Goal: Task Accomplishment & Management: Manage account settings

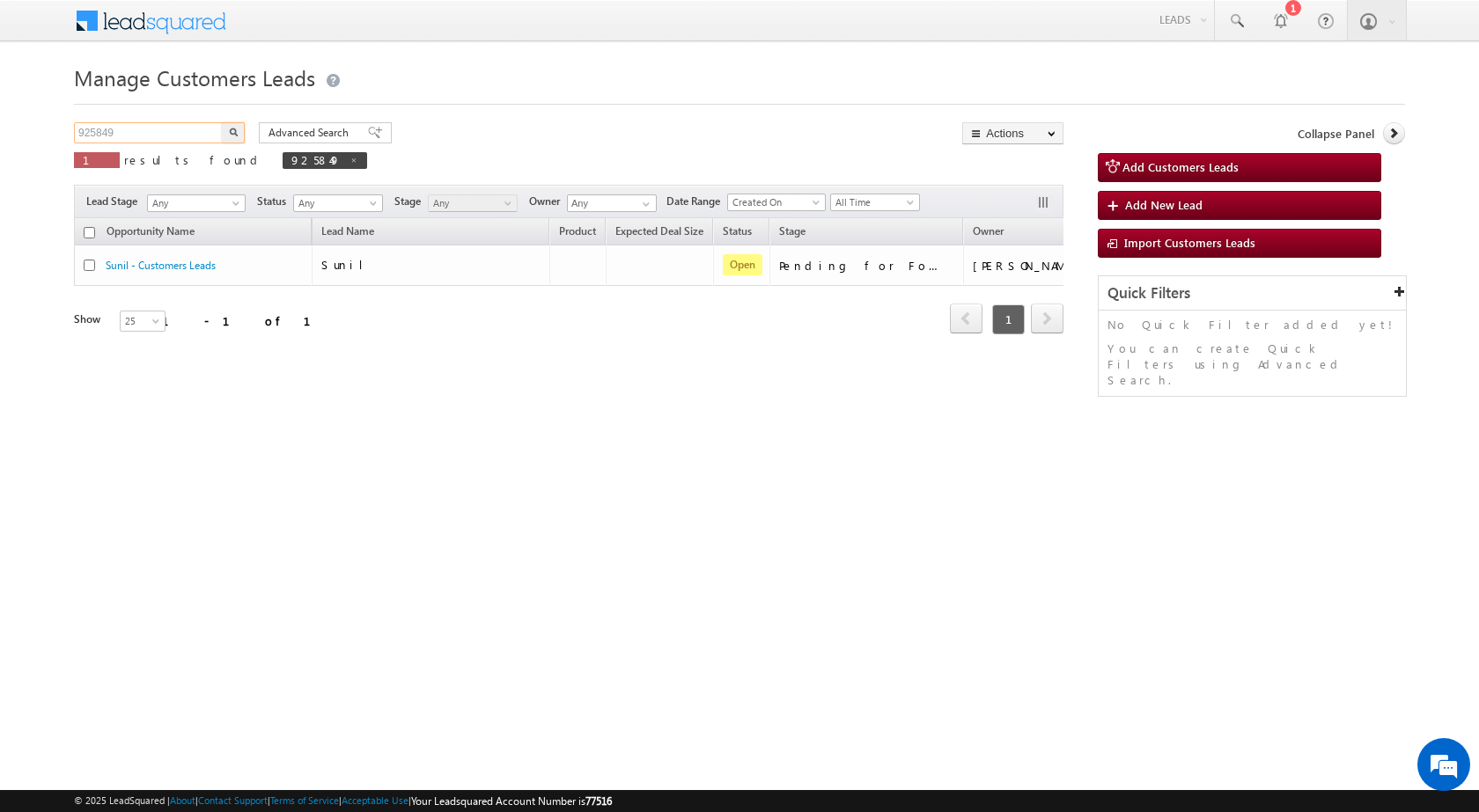
drag, startPoint x: 197, startPoint y: 132, endPoint x: 31, endPoint y: 131, distance: 166.0
click at [31, 131] on body "Menu Rubi Yadav sitar a7@ks erve." at bounding box center [739, 249] width 1479 height 499
paste input "3286"
type input "923286"
click at [229, 131] on img "button" at bounding box center [233, 132] width 9 height 9
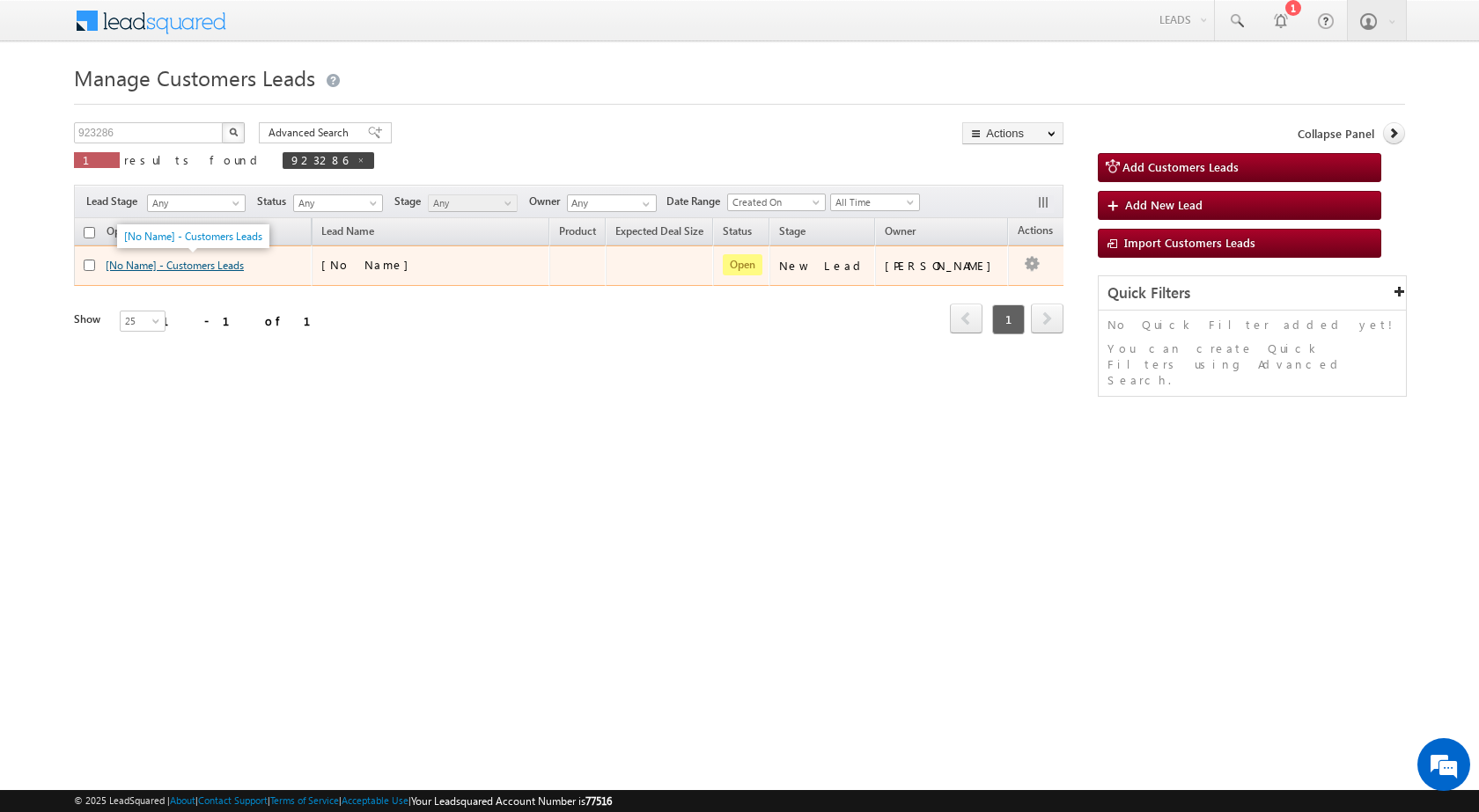
click at [211, 268] on link "[No Name] - Customers Leads" at bounding box center [174, 265] width 139 height 13
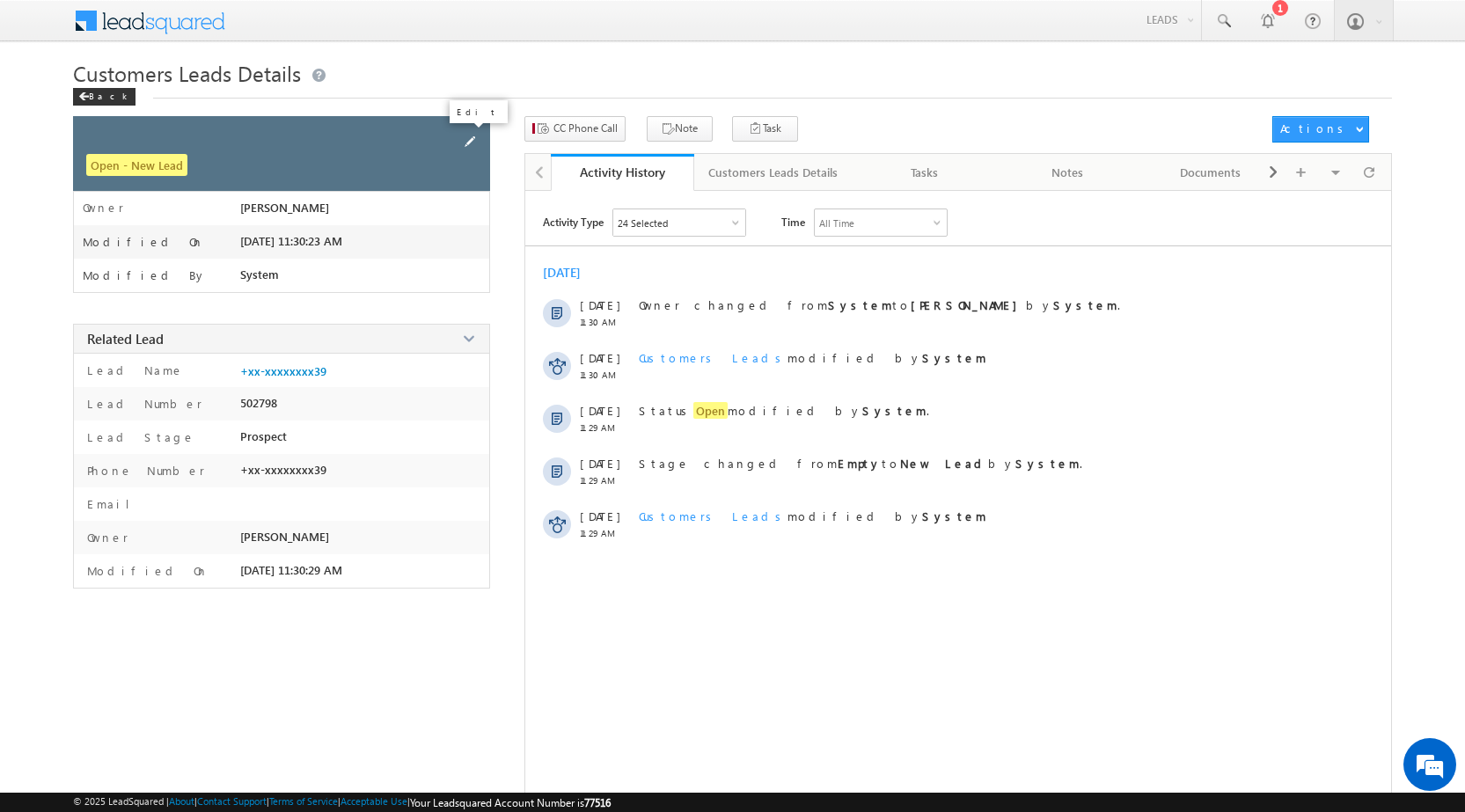
click at [478, 142] on span at bounding box center [470, 142] width 20 height 20
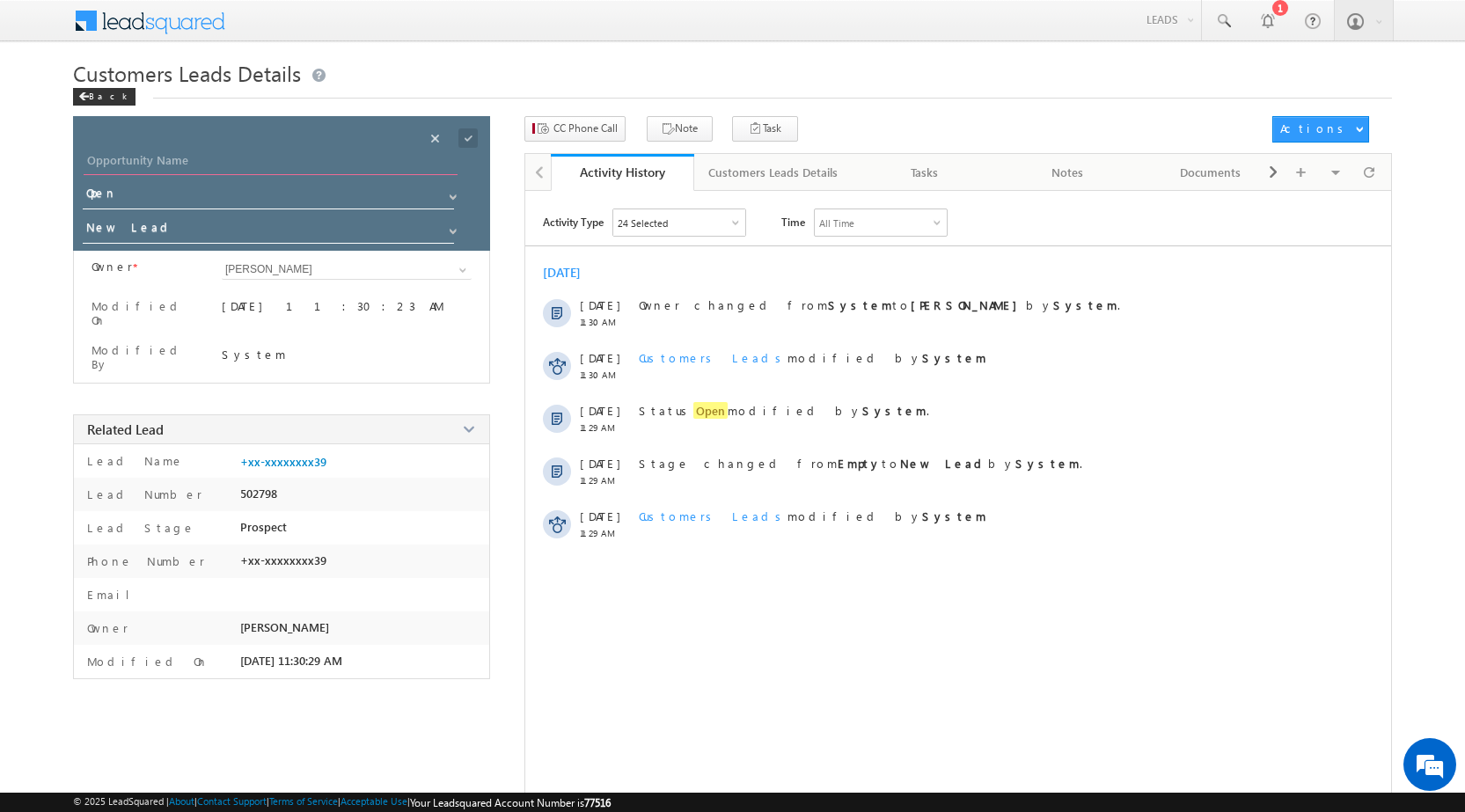
click at [322, 153] on input "Opportunity Name" at bounding box center [271, 163] width 374 height 25
paste input "Sachin Chand"
type input "Sachin Chand"
click at [465, 131] on div "Save" at bounding box center [482, 118] width 64 height 31
click at [574, 134] on span "CC Phone Call" at bounding box center [586, 129] width 64 height 16
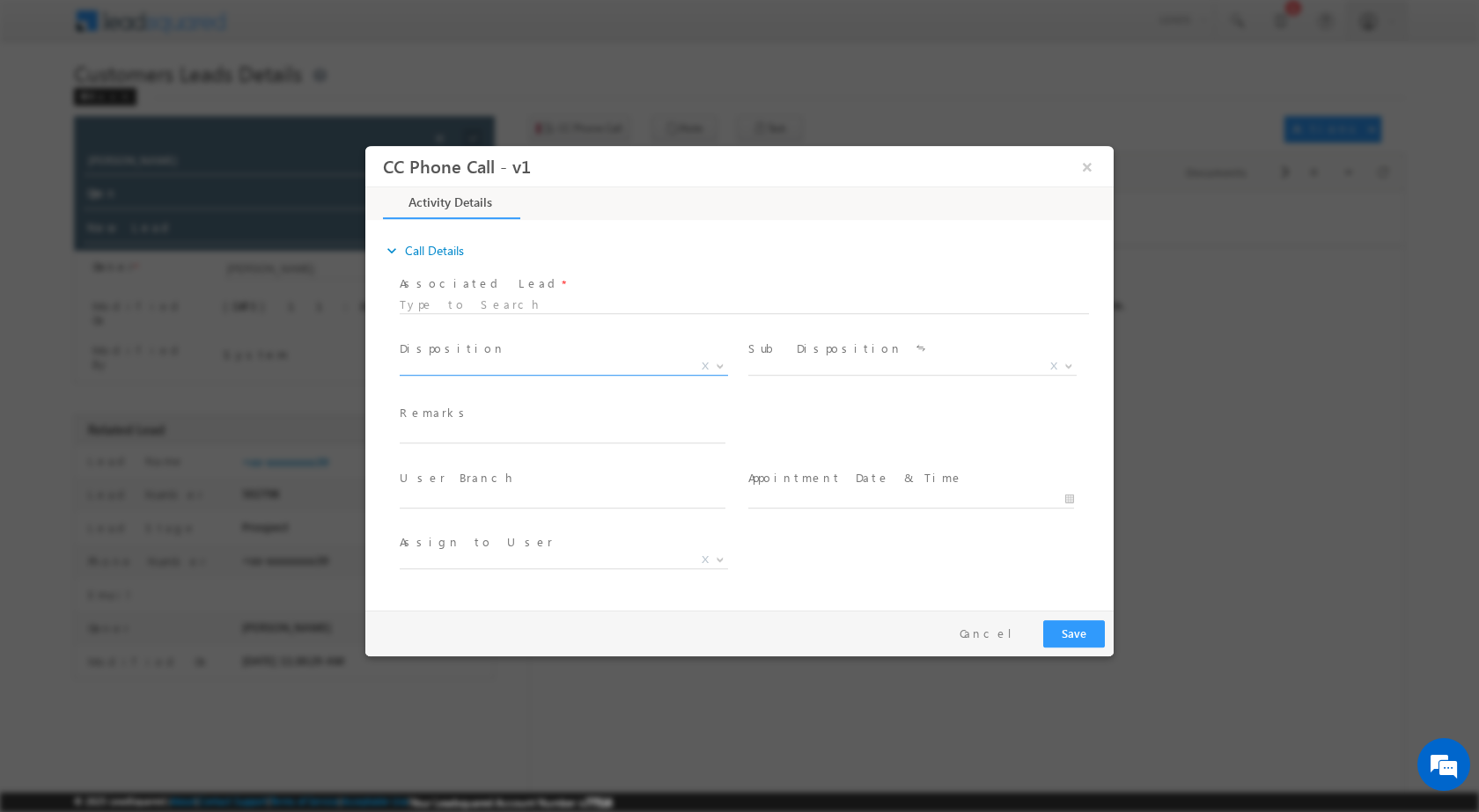
click at [708, 368] on span "X" at bounding box center [705, 365] width 7 height 16
select select "abhishek.sharma3@sgrlimited.in"
click at [702, 368] on span "X" at bounding box center [705, 365] width 7 height 16
click at [722, 364] on b at bounding box center [720, 364] width 11 height 6
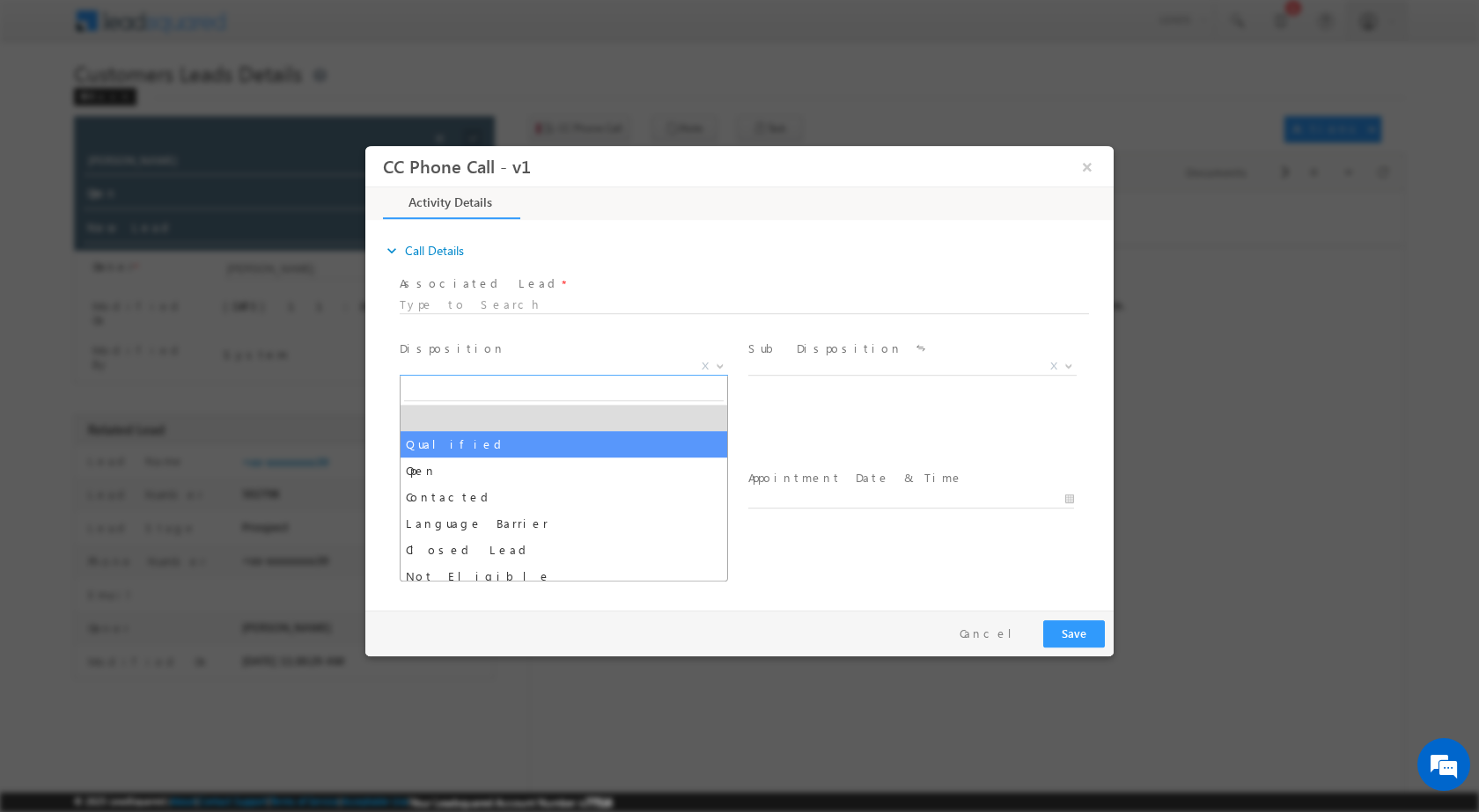
drag, startPoint x: 549, startPoint y: 448, endPoint x: 580, endPoint y: 437, distance: 32.9
select select "Qualified"
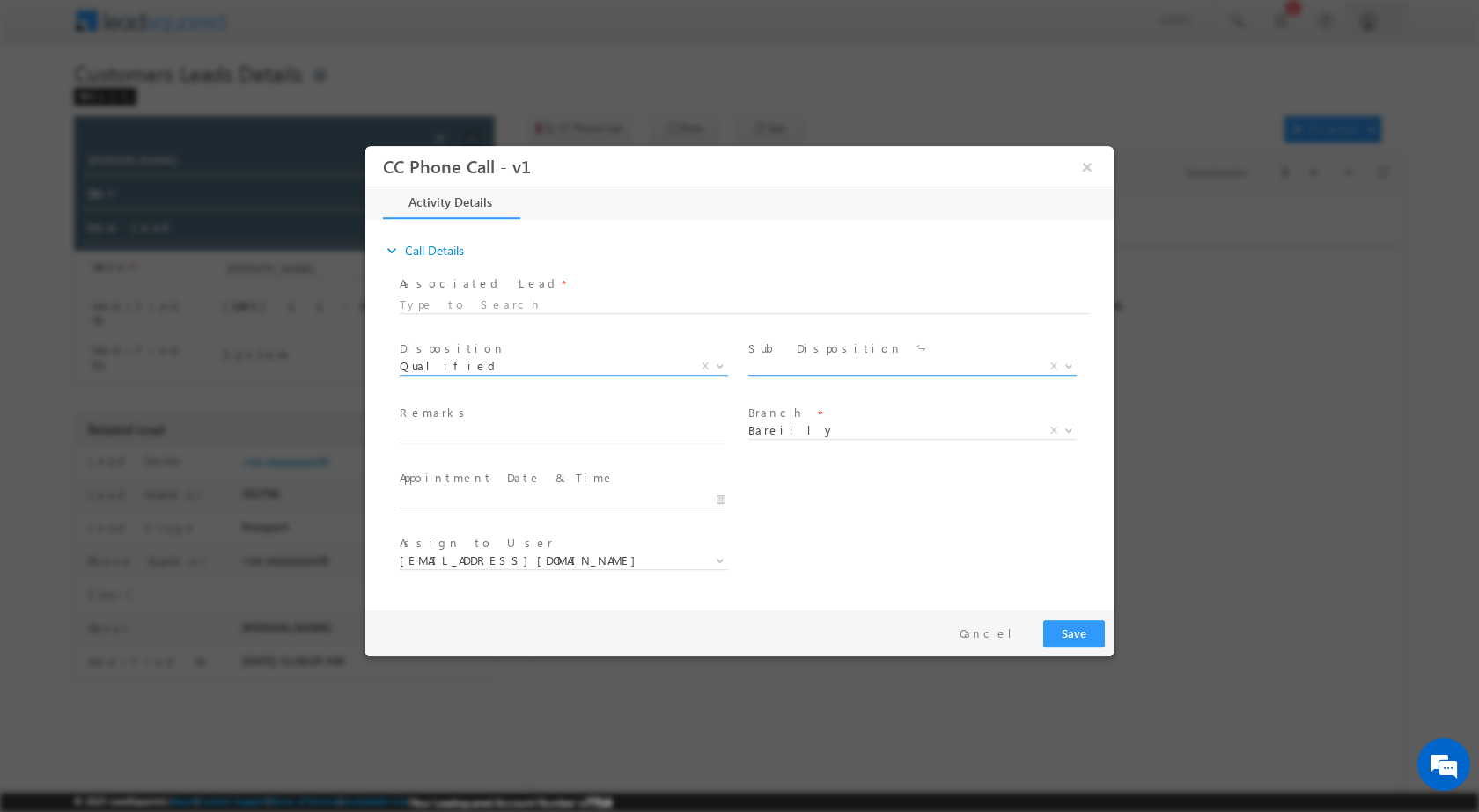
click at [1071, 371] on span at bounding box center [1067, 365] width 18 height 23
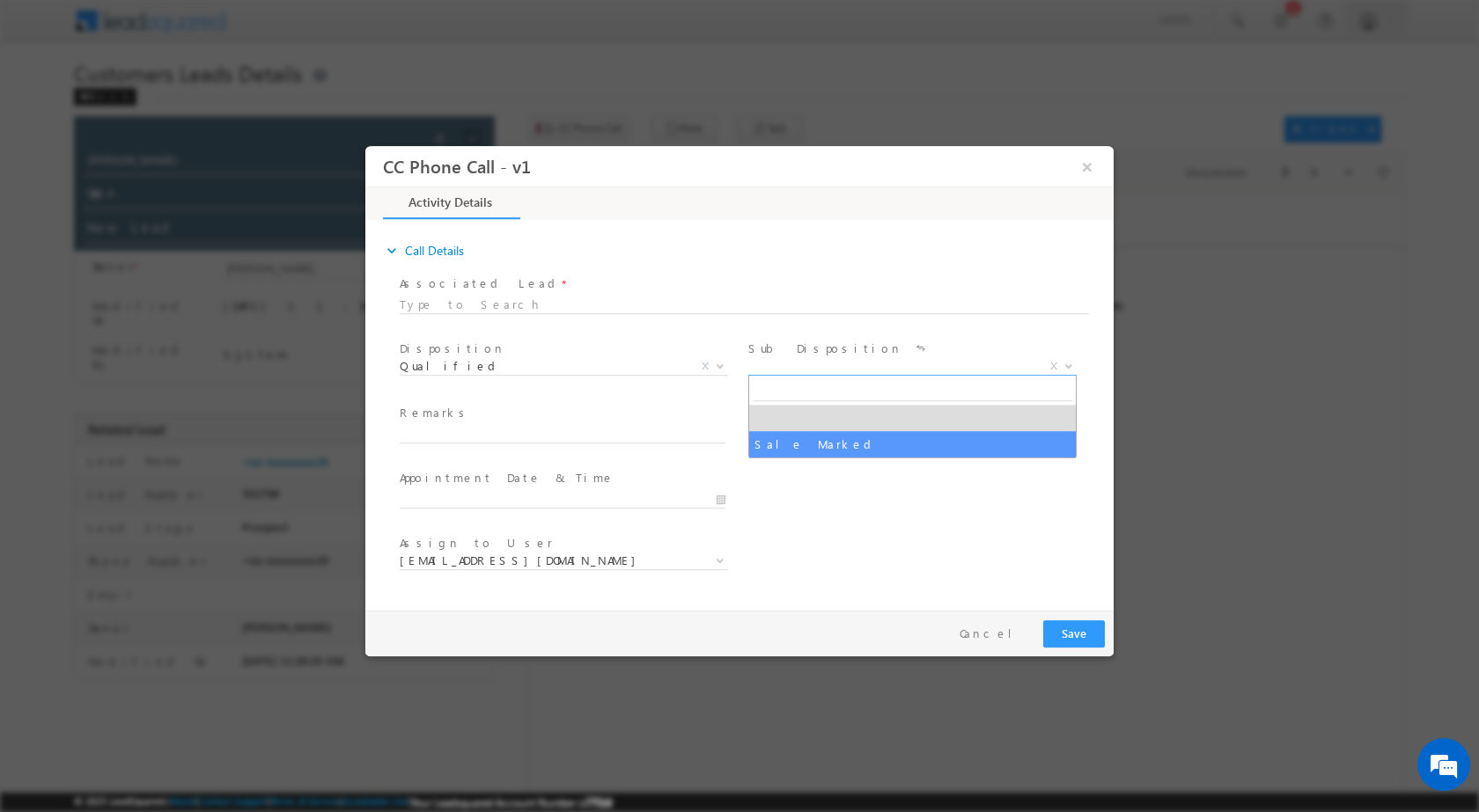
select select "Sale Marked"
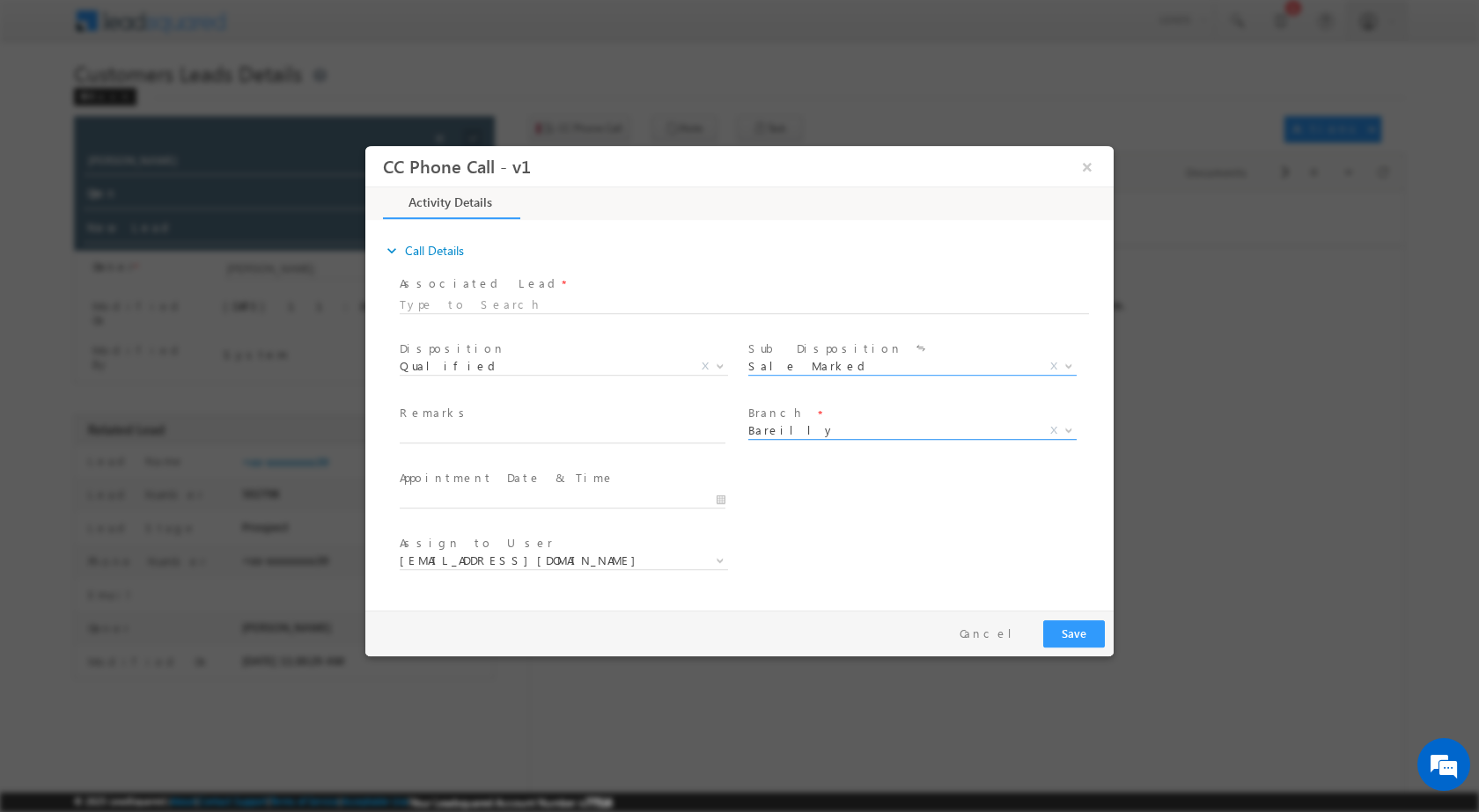
click at [1069, 431] on b at bounding box center [1069, 429] width 11 height 6
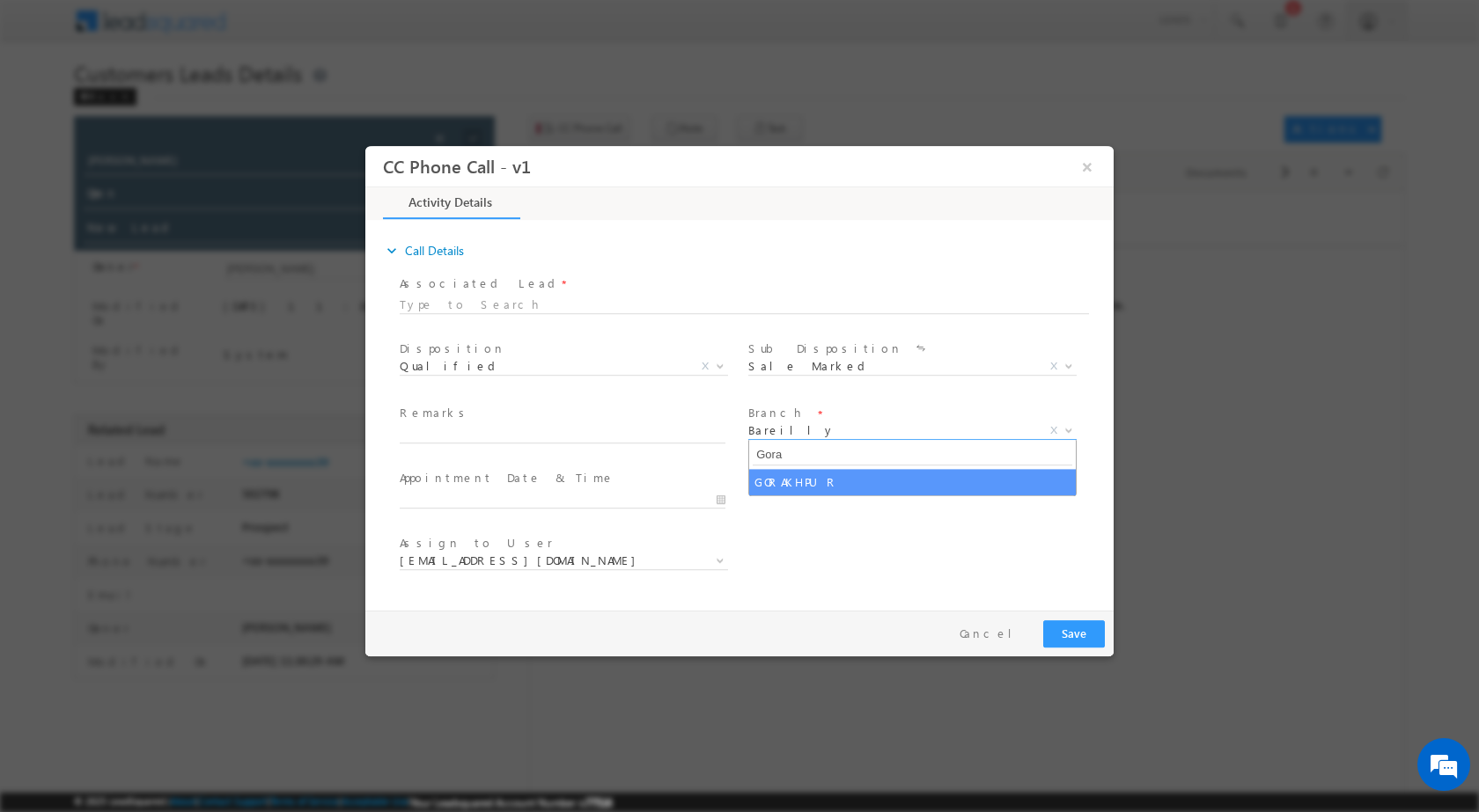
type input "Gora"
select select "GORAKHPUR"
select select "devesh.srivastava@sgrlimited.in"
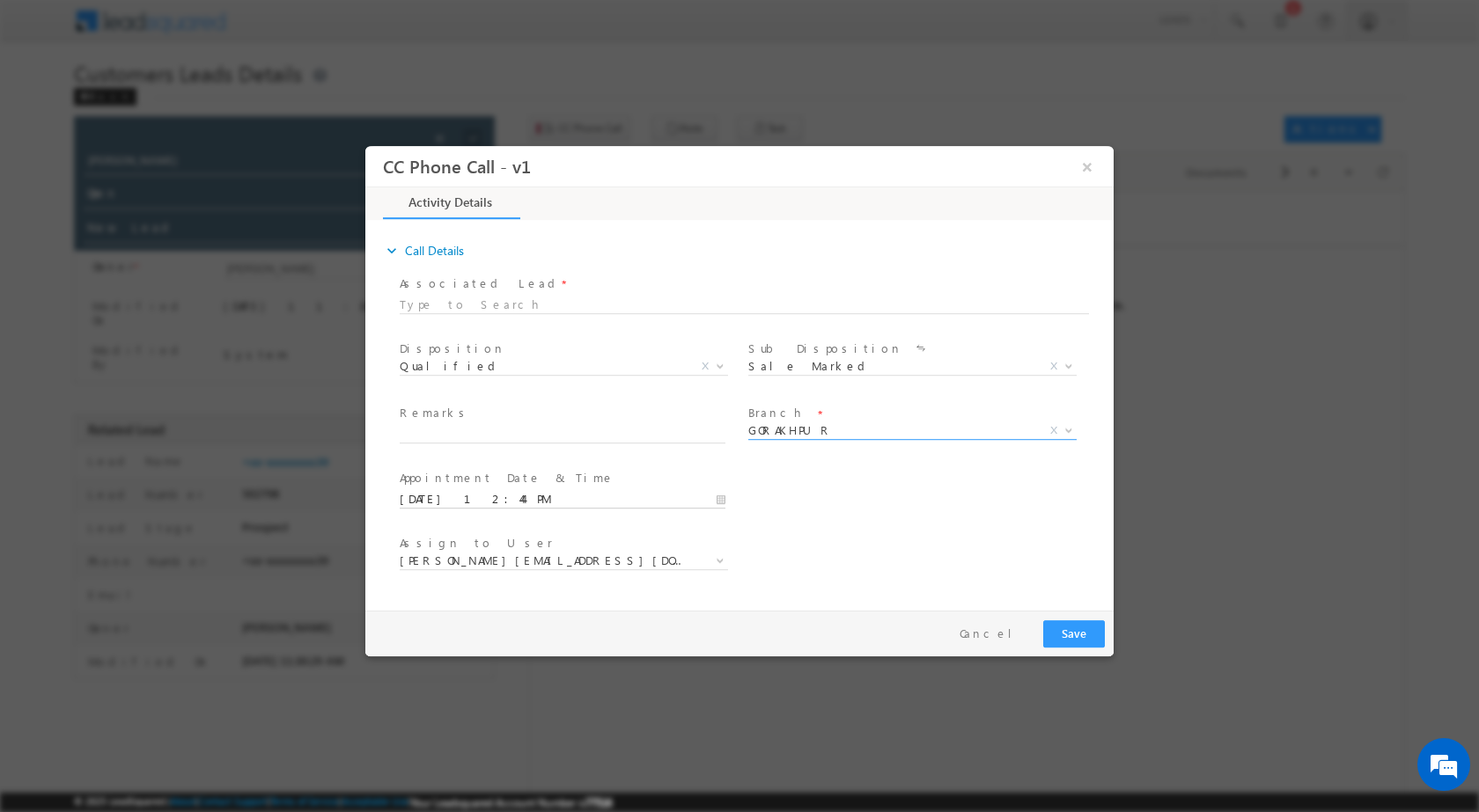
click at [718, 500] on input "09/24/2025 12:44 PM" at bounding box center [562, 499] width 326 height 18
type input "09/25/2025 12:44 PM"
type input "02"
type input "09/25/2025 2:44 PM"
click at [499, 478] on input "44" at bounding box center [513, 477] width 73 height 12
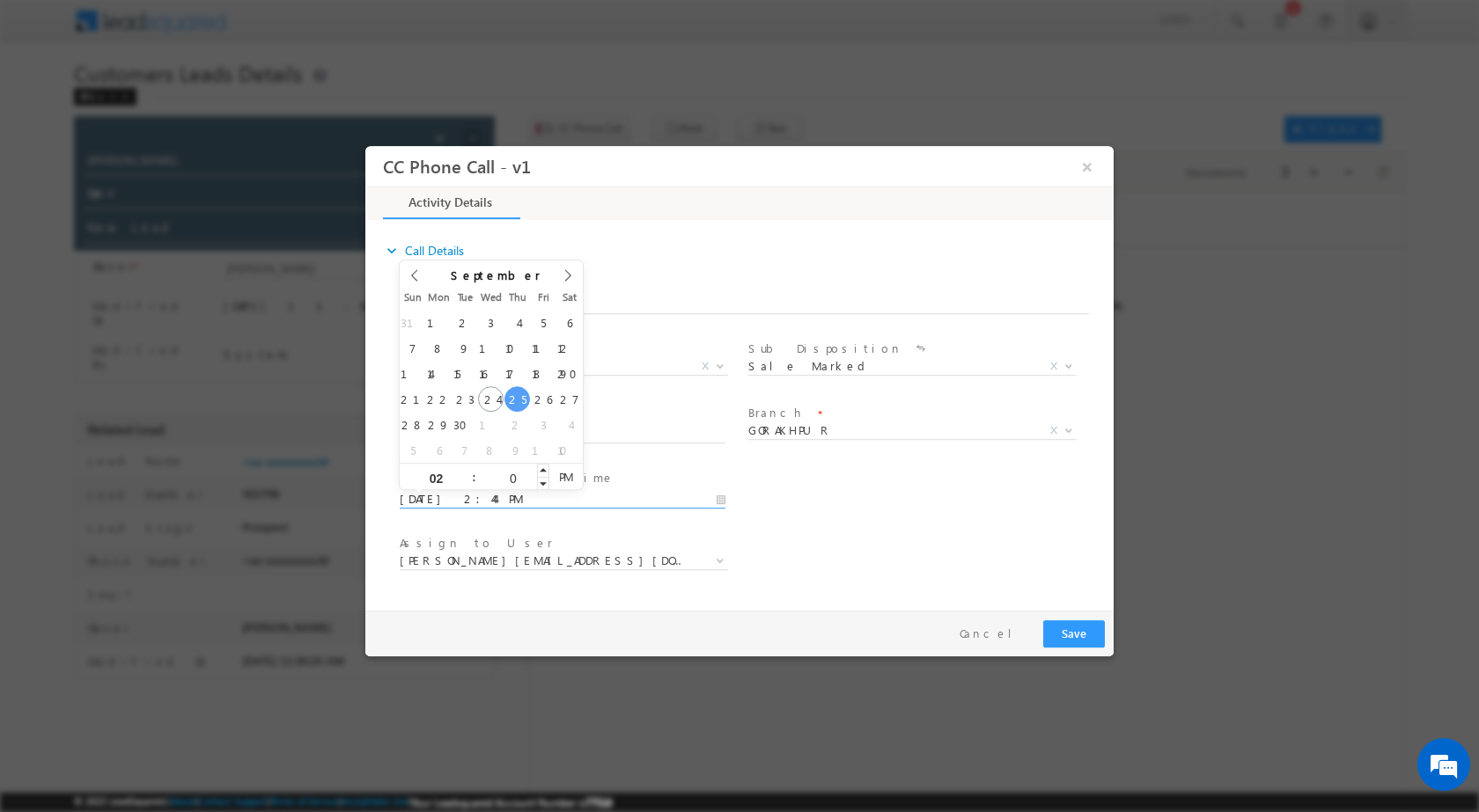
type input "00"
type input "09/25/2025 2:00 PM"
click at [796, 509] on div "User Branch * Appointment Date & Time * 09/25/2025 2:00 PM" at bounding box center [754, 497] width 718 height 65
click at [713, 557] on span at bounding box center [718, 560] width 18 height 23
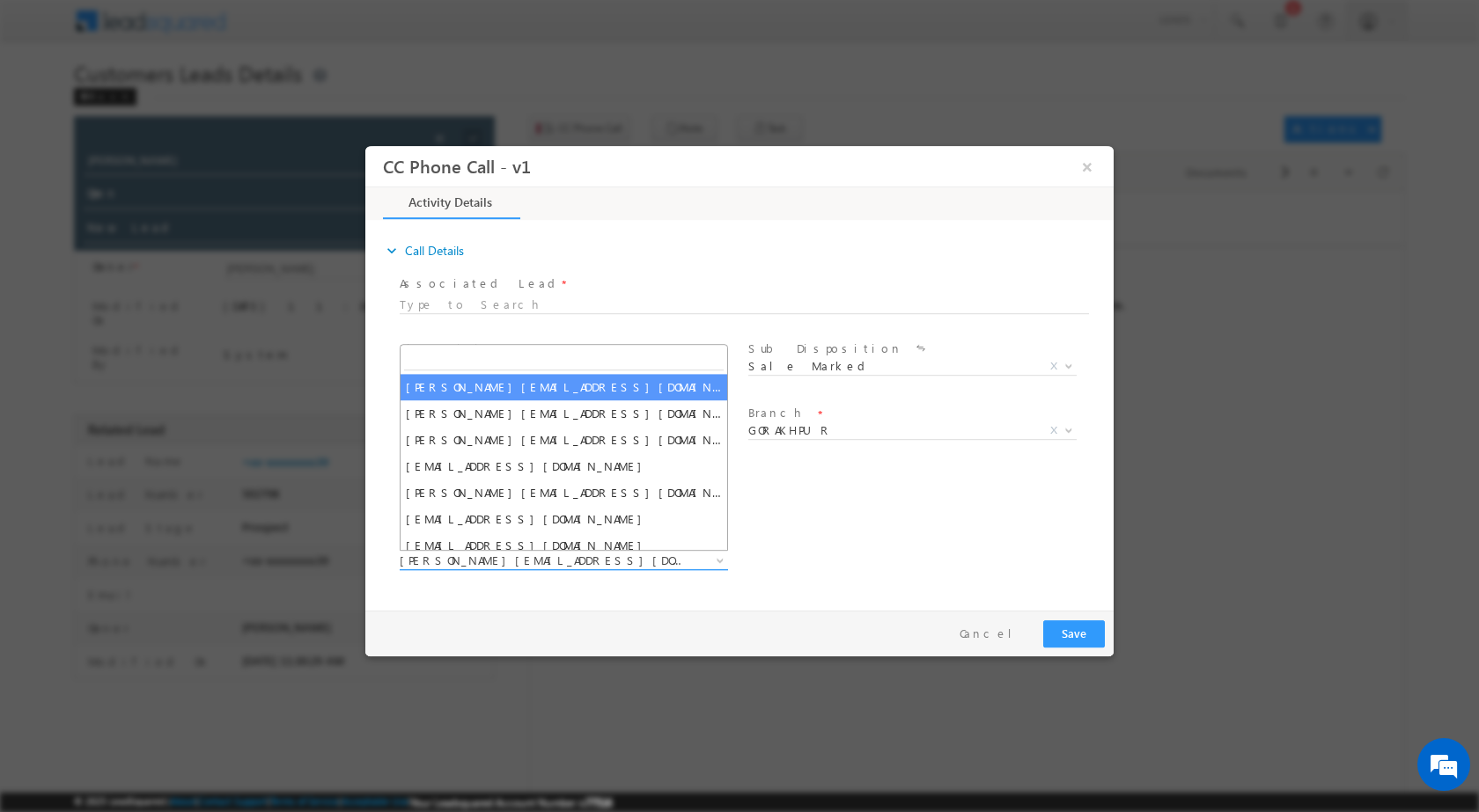
type input "suryakant.tripathi@sgrlimited.in"
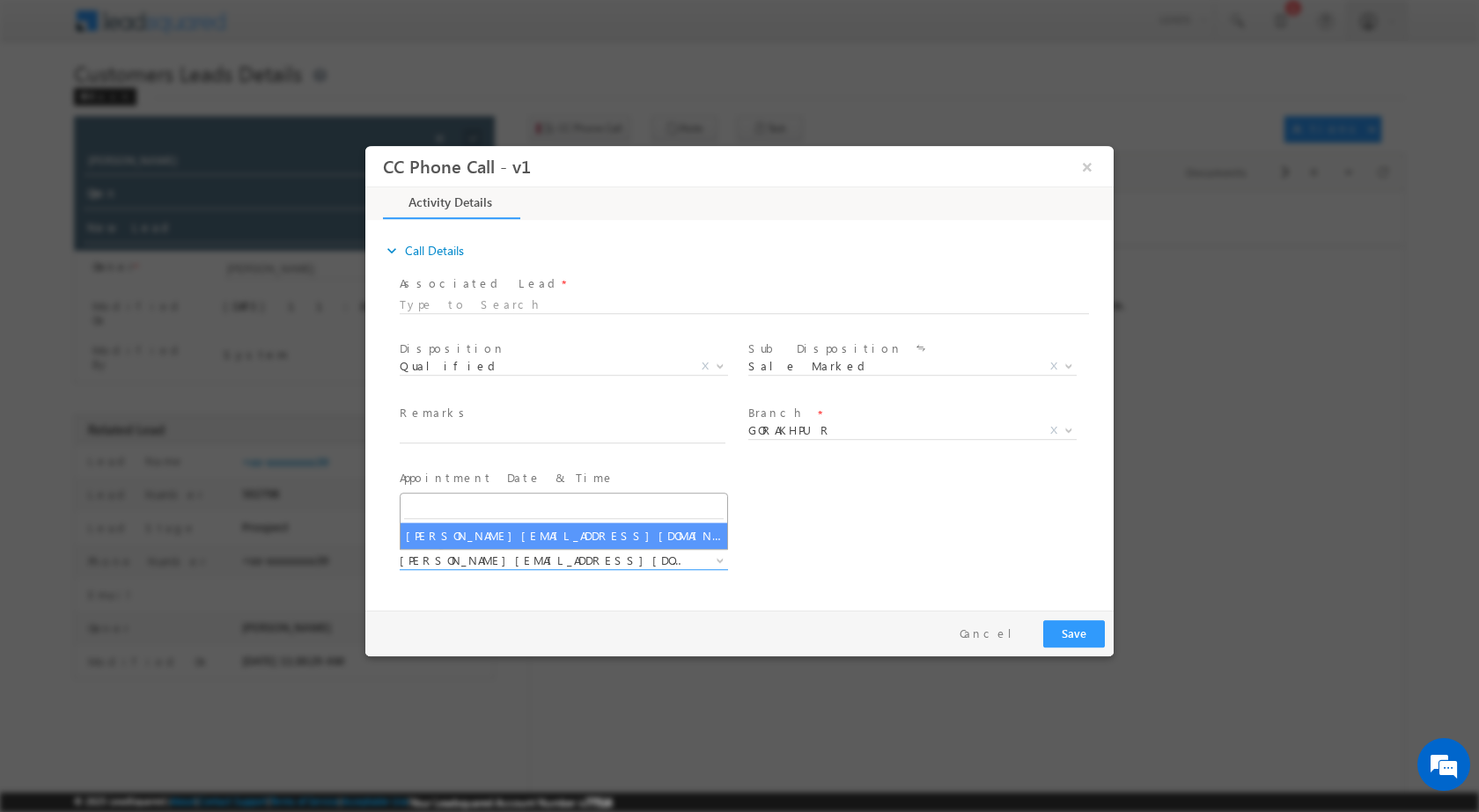
click at [826, 553] on div "Assign to User * devesh.srivastava@sgrlimited.in durgesh.tiwari@sgrlimited.in n…" at bounding box center [754, 562] width 718 height 65
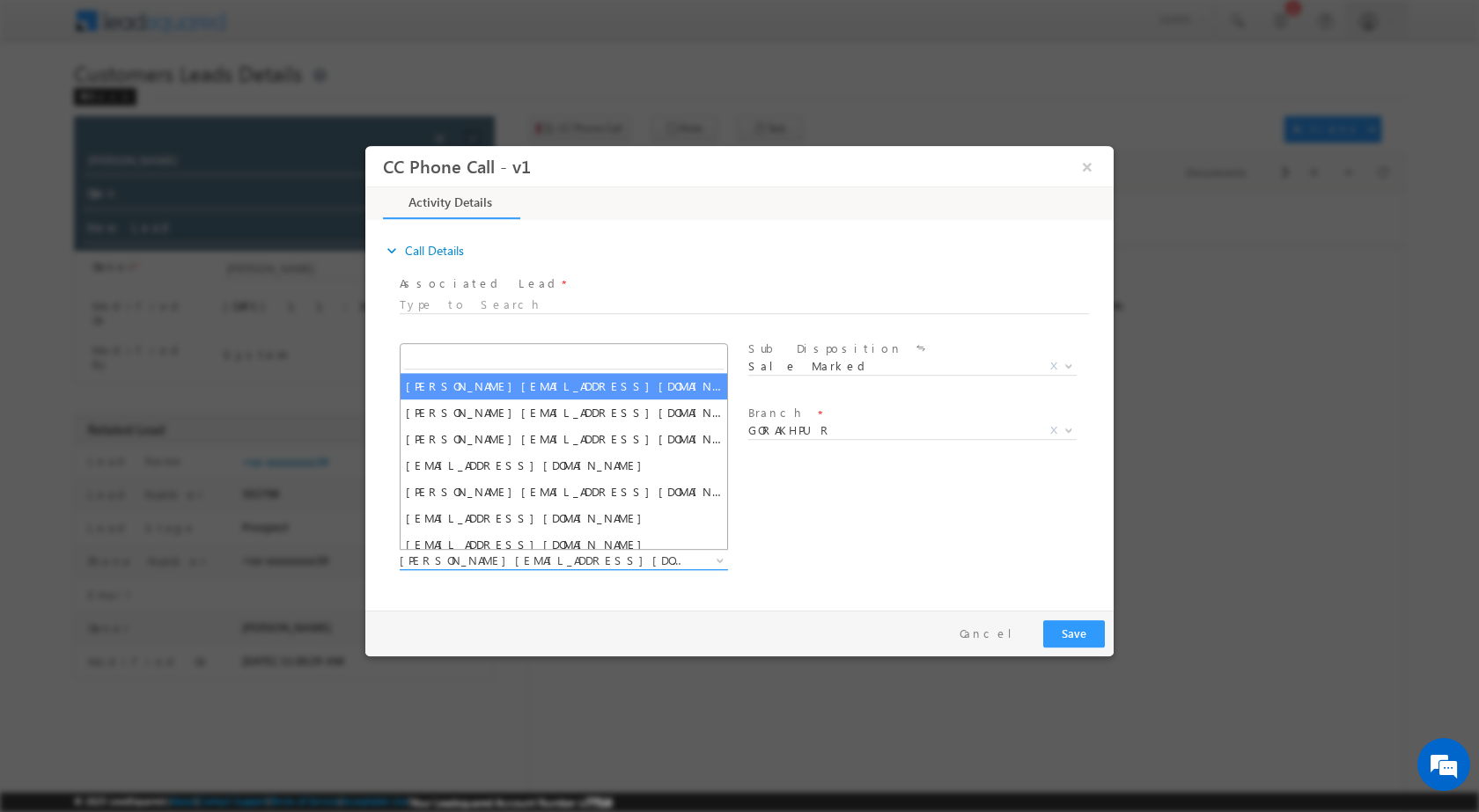
click at [723, 555] on span at bounding box center [718, 560] width 18 height 23
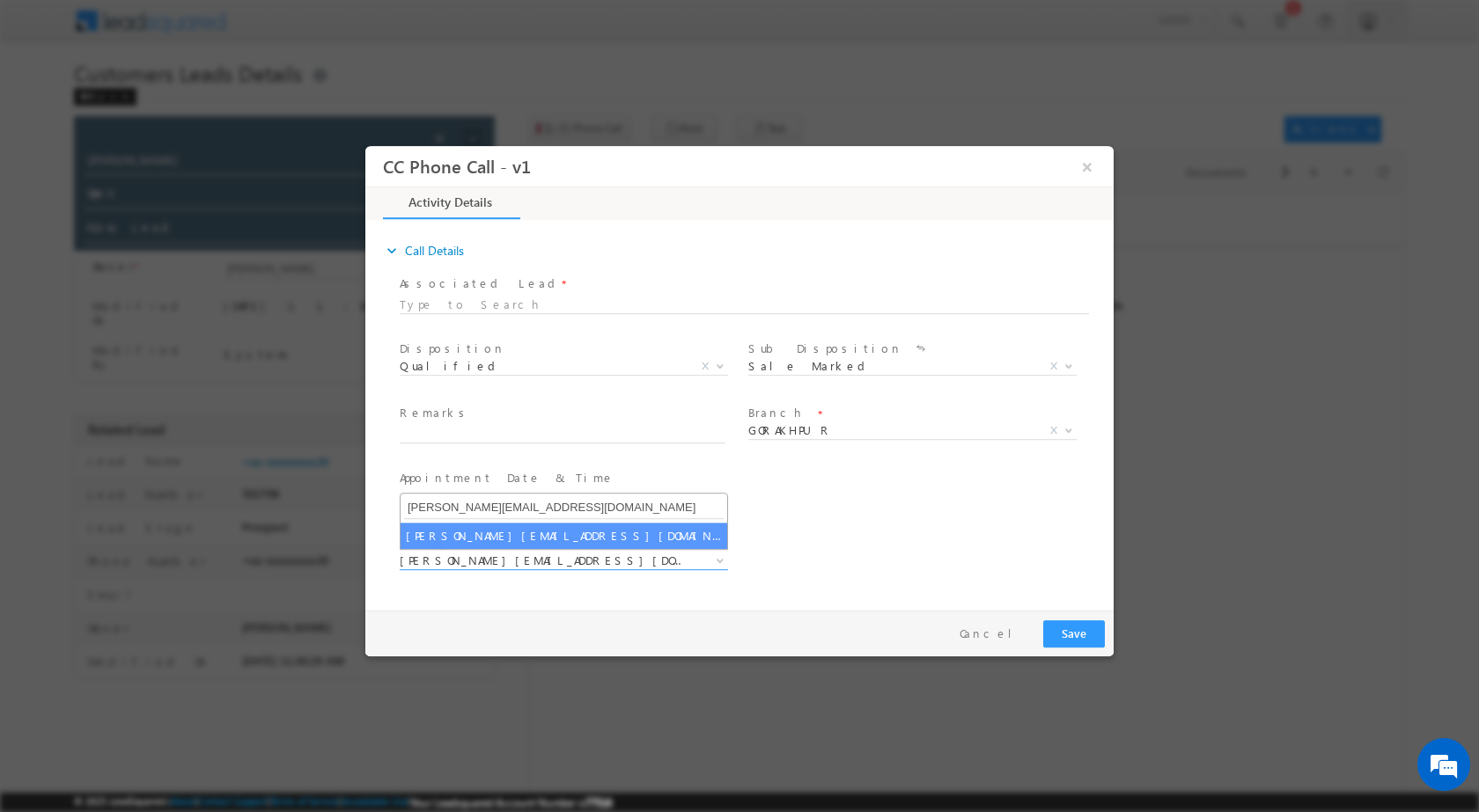
type input "suryakant.tripathi@sgrlimited.in"
select select "suryakant.tripathi@sgrlimited.in"
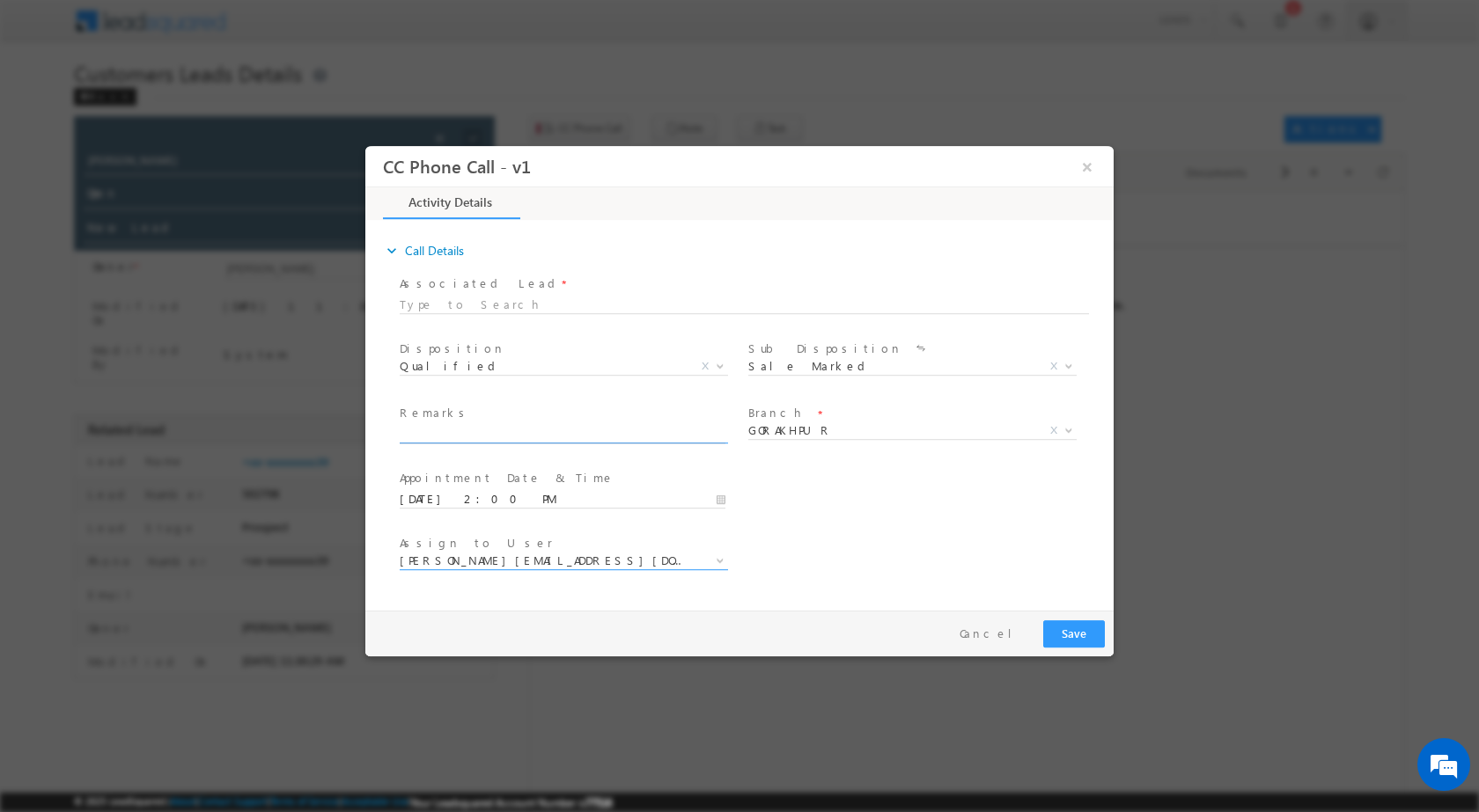
click at [528, 431] on input "text" at bounding box center [562, 434] width 326 height 18
paste input "24/09-Customer Name is Sachin Chand Customer age is 41 yrs loan type is Plot Pu…"
type input "24/09-Customer Name is Sachin Chand Customer age is 41 yrs loan type is Plot Pu…"
click at [1071, 625] on button "Save" at bounding box center [1073, 633] width 62 height 28
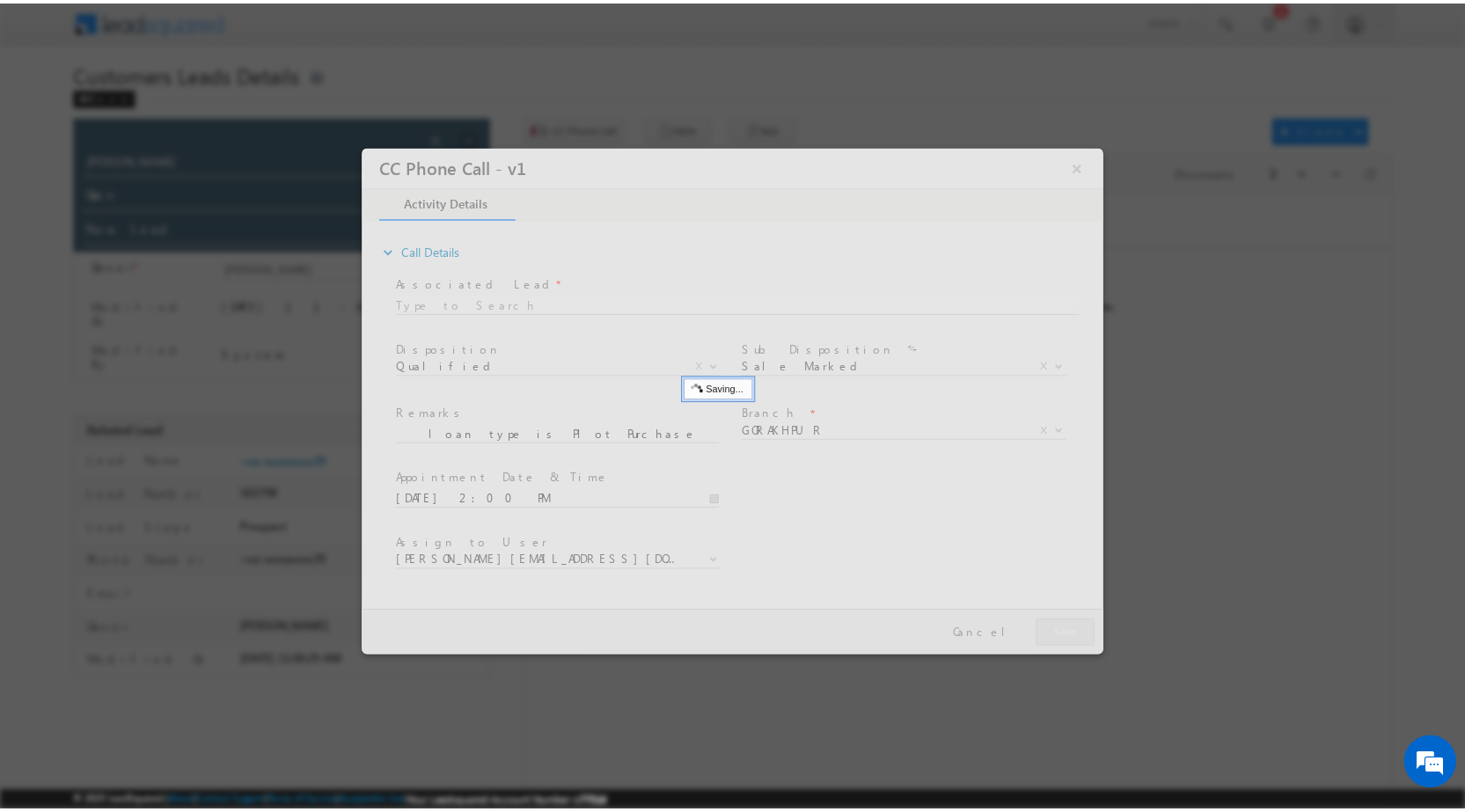
scroll to position [0, 0]
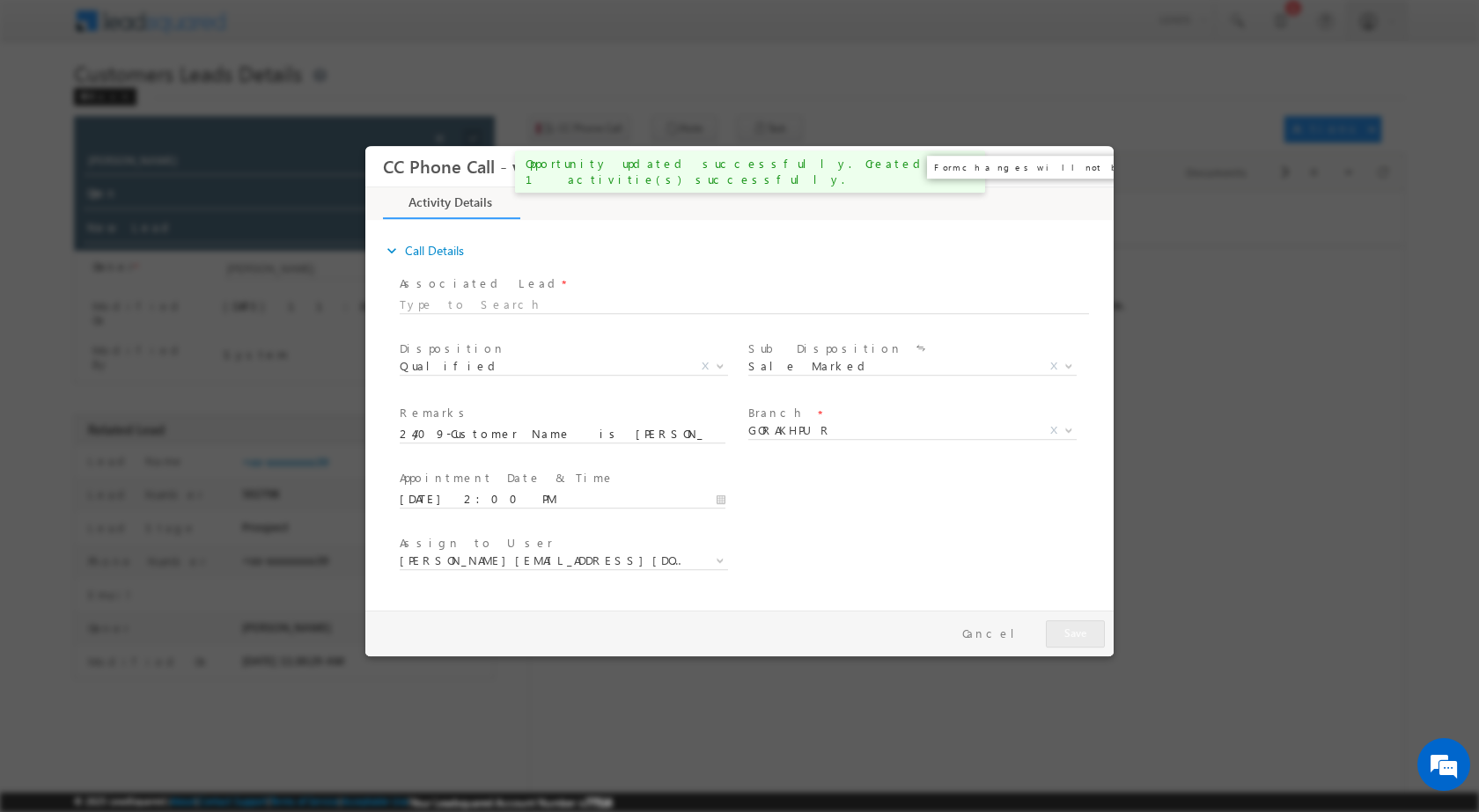
click at [1083, 172] on button "×" at bounding box center [1087, 165] width 29 height 32
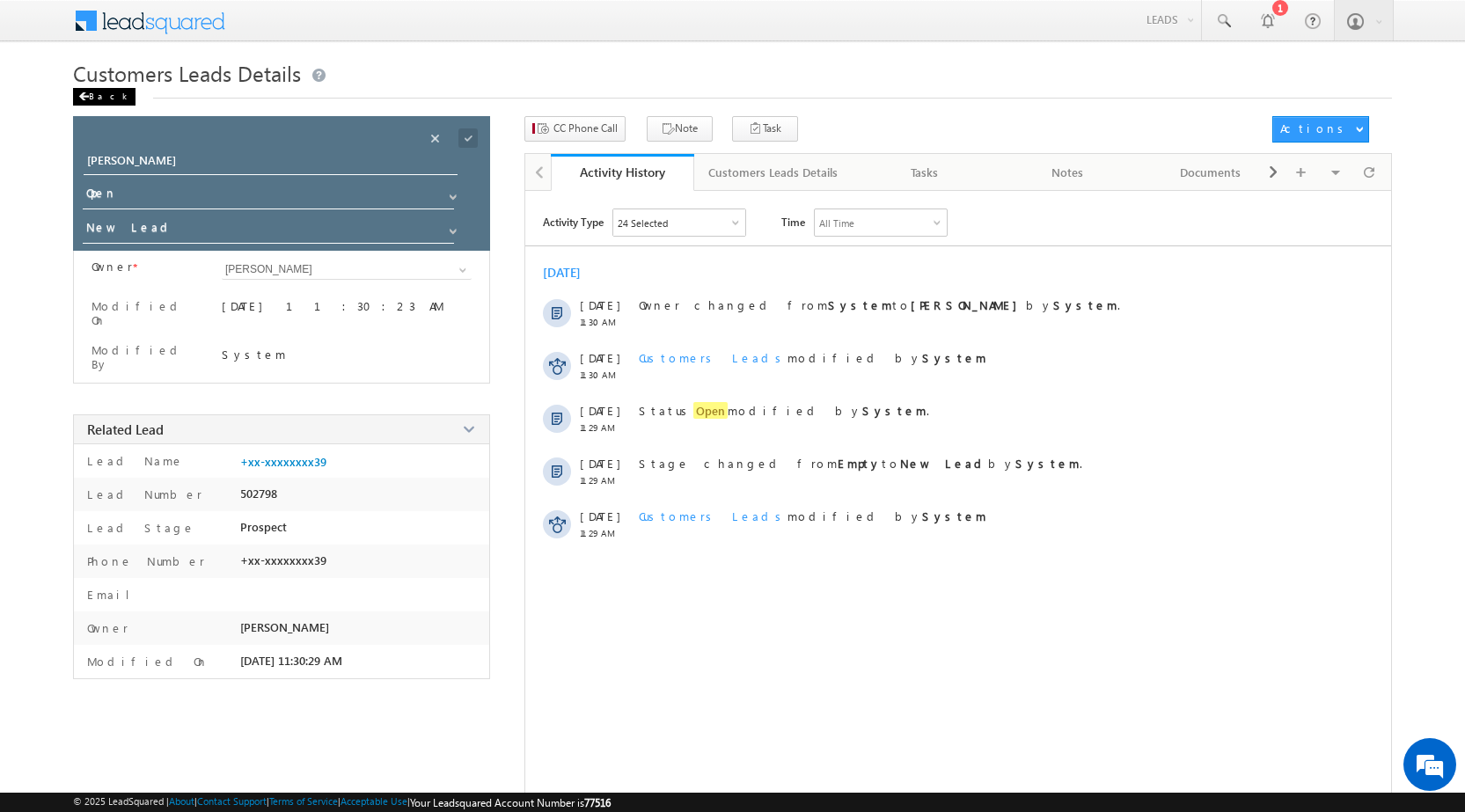
click at [92, 99] on div "Back" at bounding box center [105, 97] width 63 height 18
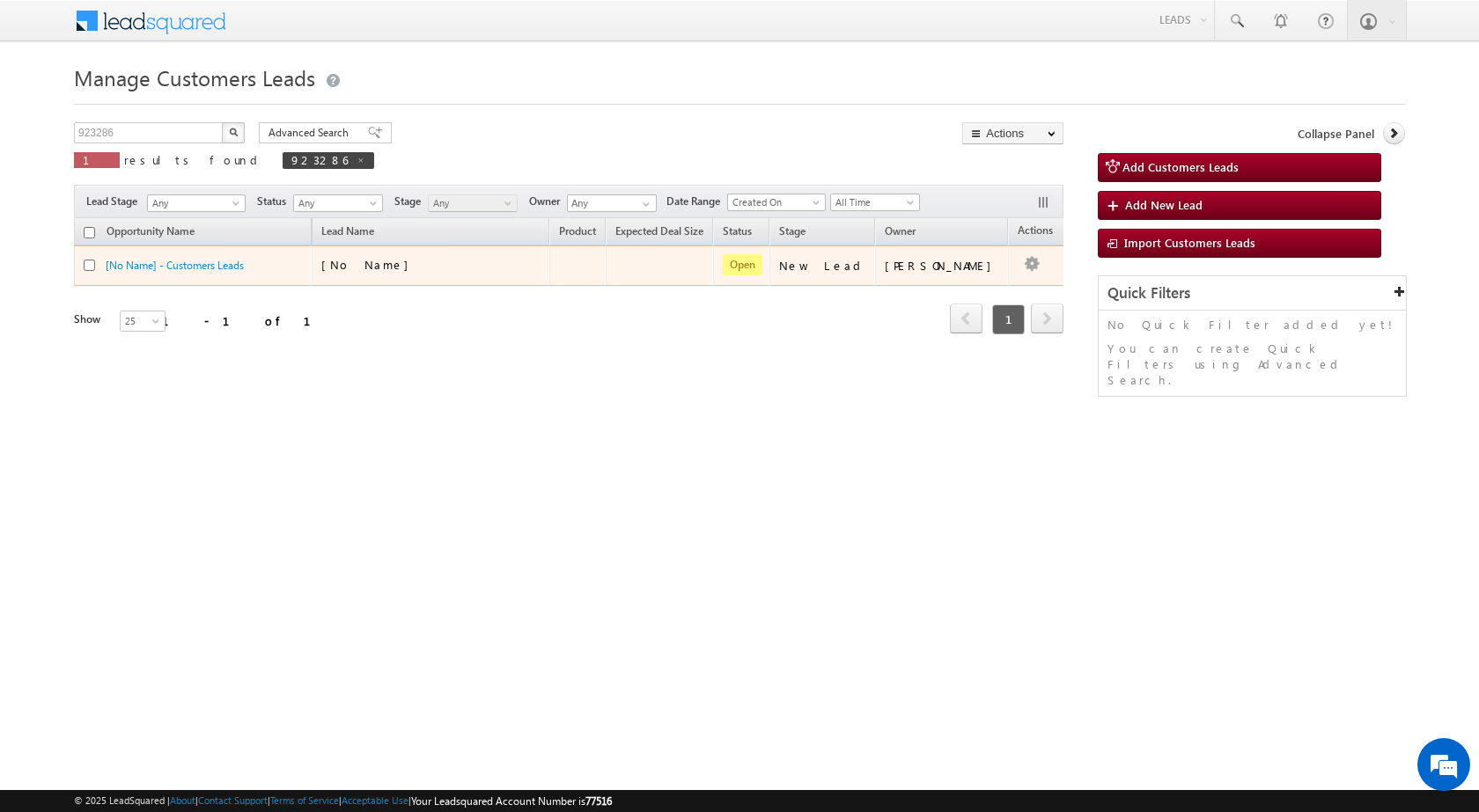
click at [1015, 261] on td "Edit Change Owner Change Stage Add Activity Add Task Delete" at bounding box center [1045, 265] width 73 height 40
click at [1004, 276] on ul "Edit Change Owner Change Stage Add Activity Add Task Delete" at bounding box center [996, 340] width 89 height 136
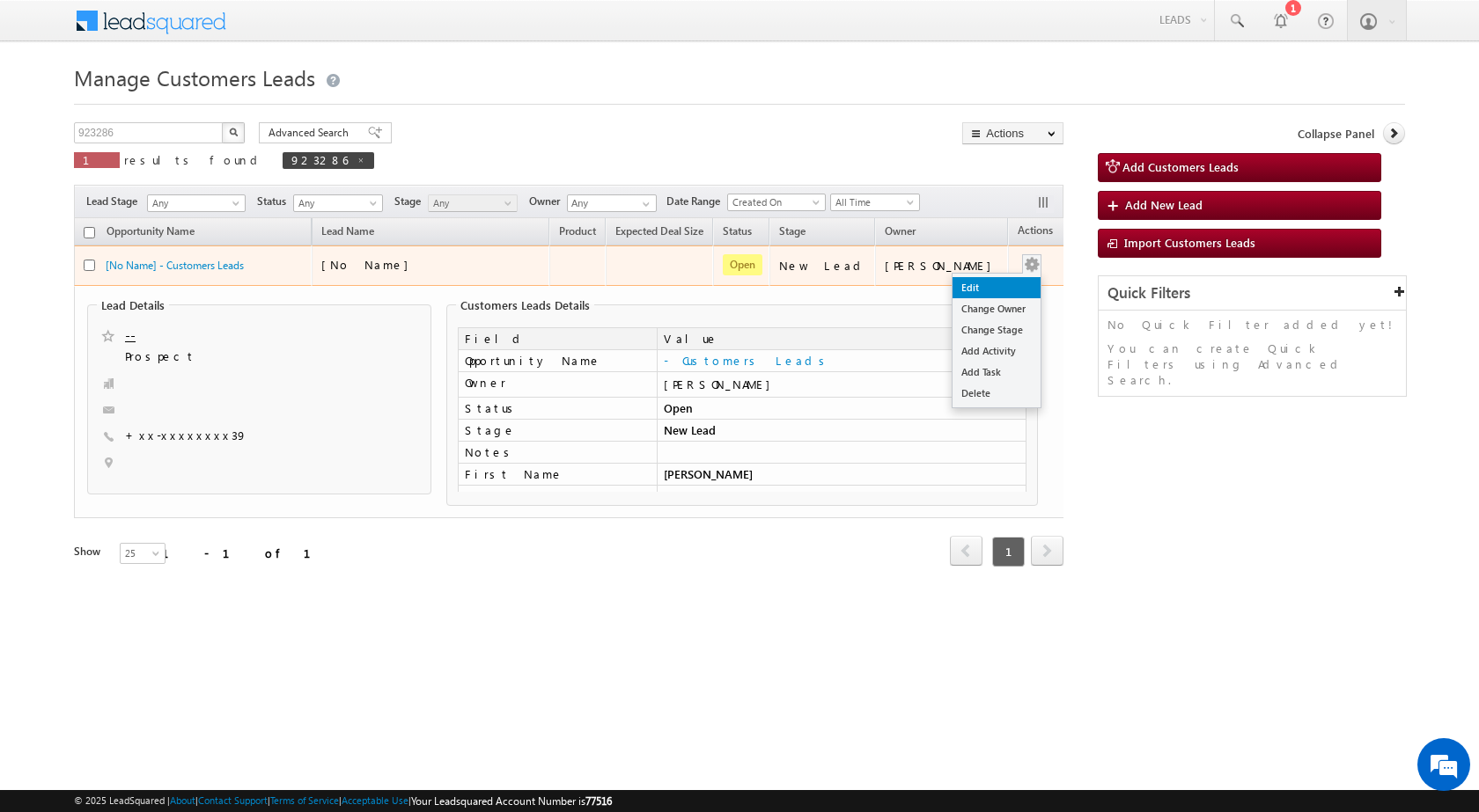
click at [987, 284] on link "Edit" at bounding box center [996, 288] width 88 height 21
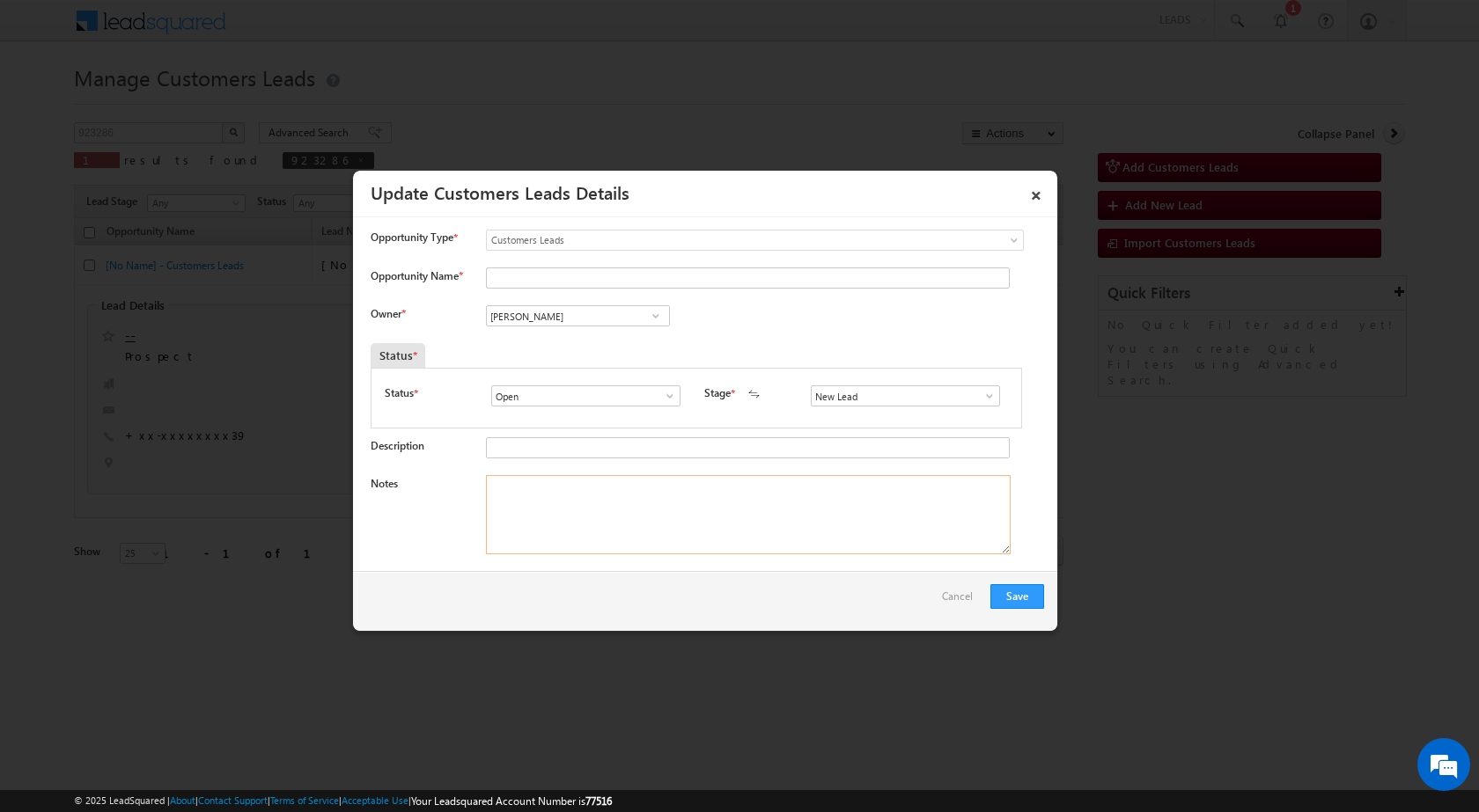
click at [613, 483] on textarea "Notes" at bounding box center [748, 515] width 525 height 80
paste textarea "24/09-Customer Name is Sachin Chand Customer age is 41 yrs loan type is Plot Pu…"
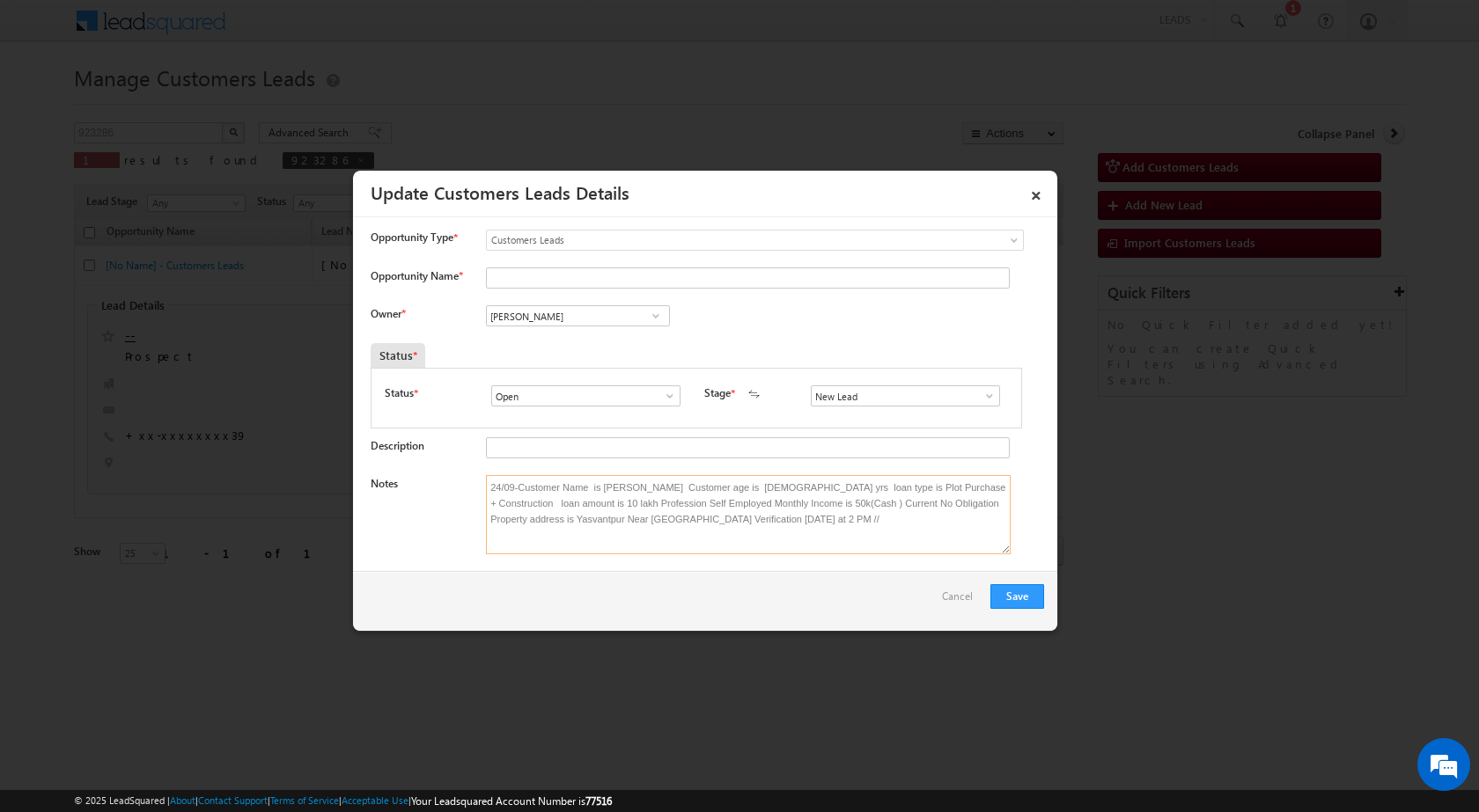
type textarea "24/09-Customer Name is Sachin Chand Customer age is 41 yrs loan type is Plot Pu…"
click at [649, 309] on span at bounding box center [656, 316] width 18 height 14
paste input "suryakant.tripathi@sgrlimited.in"
click at [577, 345] on span "[PERSON_NAME][EMAIL_ADDRESS][DOMAIN_NAME]" at bounding box center [572, 350] width 158 height 13
type input "Suryakant Tripathi"
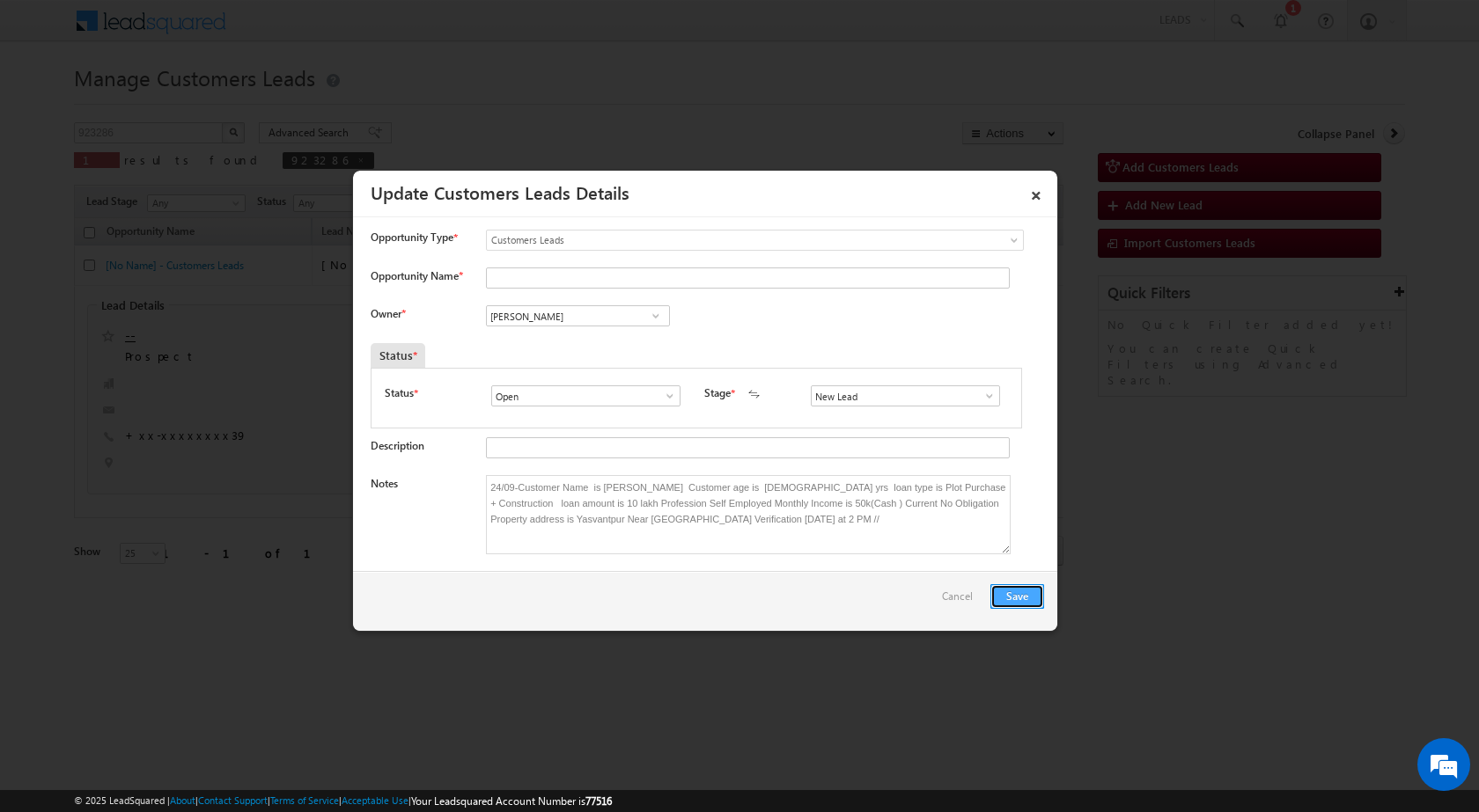
click at [1013, 592] on button "Save" at bounding box center [1017, 597] width 54 height 25
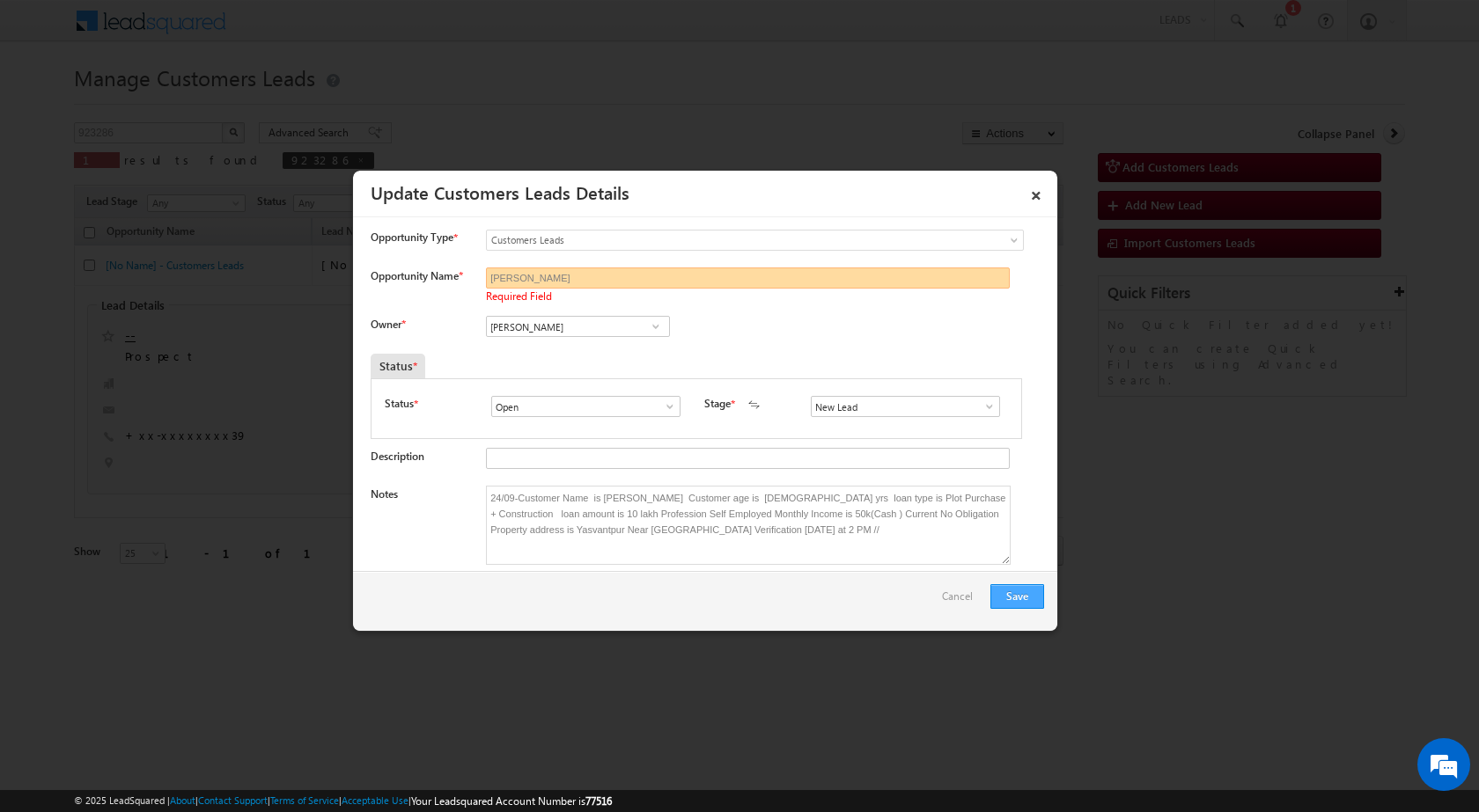
type input "Sachin chand"
click at [1015, 600] on button "Save" at bounding box center [1017, 597] width 54 height 25
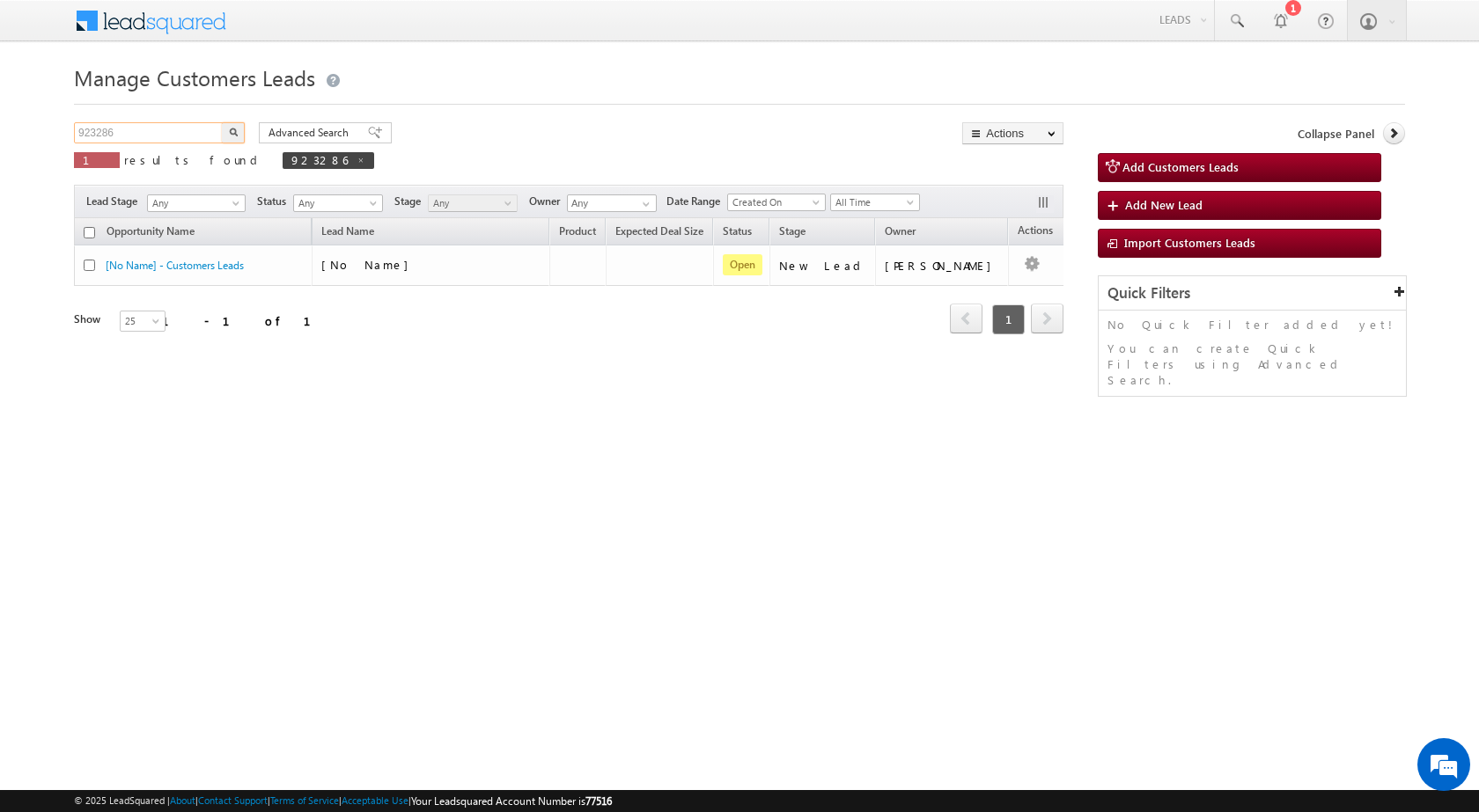
click at [149, 139] on input "923286" at bounding box center [149, 133] width 150 height 21
paste input "772"
type input "923772"
click at [237, 130] on img "button" at bounding box center [233, 132] width 9 height 9
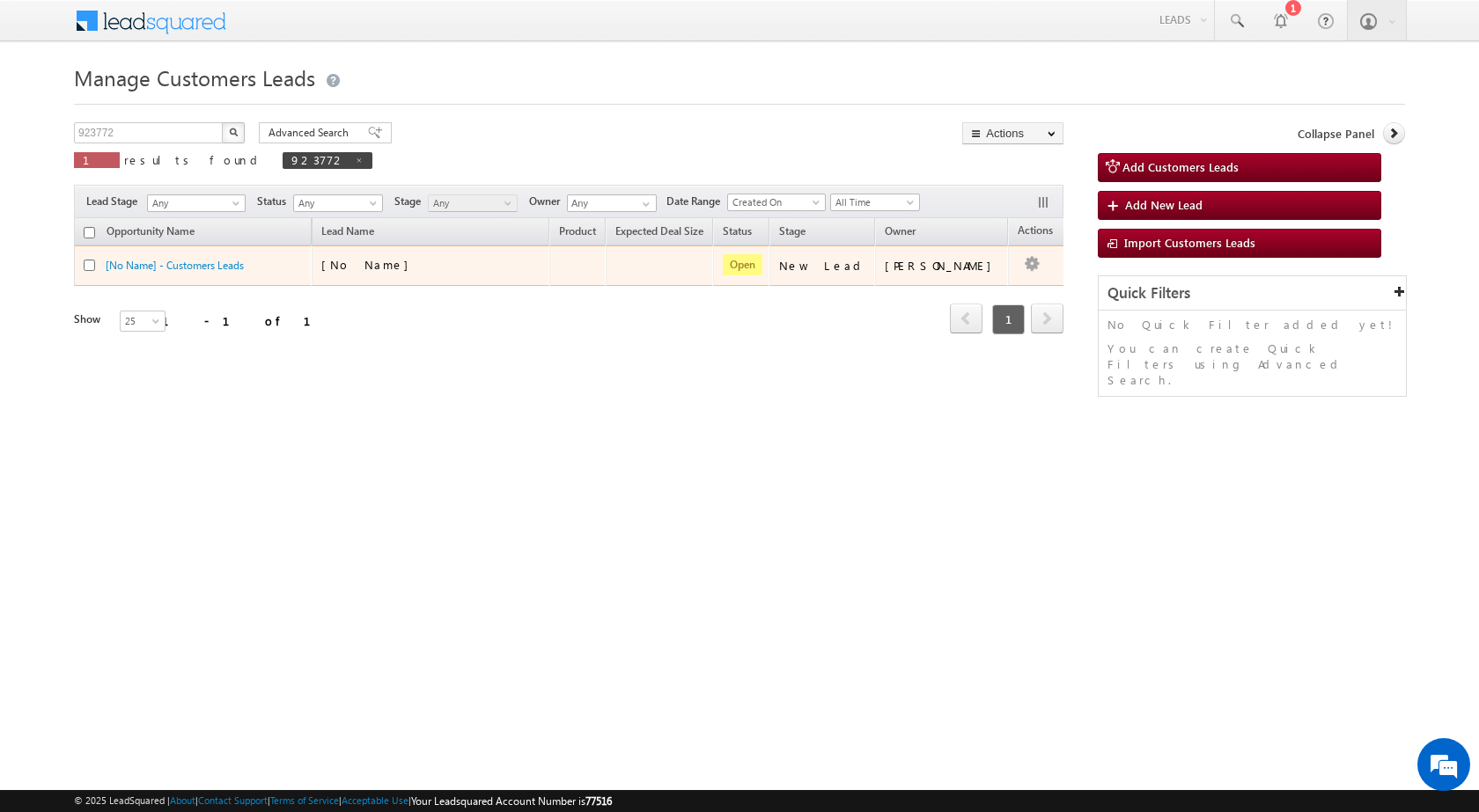
click at [212, 273] on div "[No Name] - Customers Leads" at bounding box center [194, 270] width 220 height 25
click at [198, 267] on link "[No Name] - Customers Leads" at bounding box center [174, 265] width 139 height 13
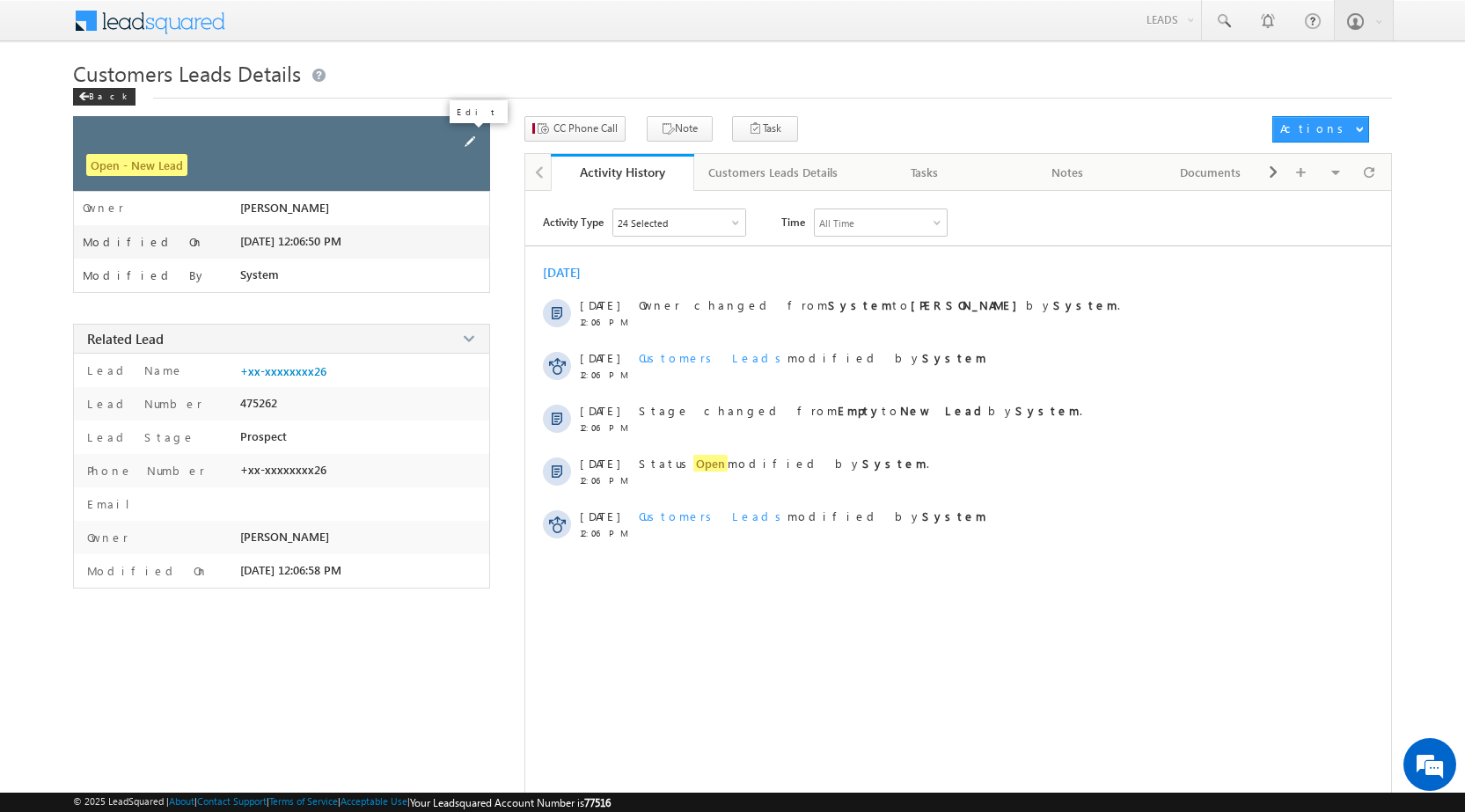
click at [478, 141] on span at bounding box center [470, 142] width 20 height 20
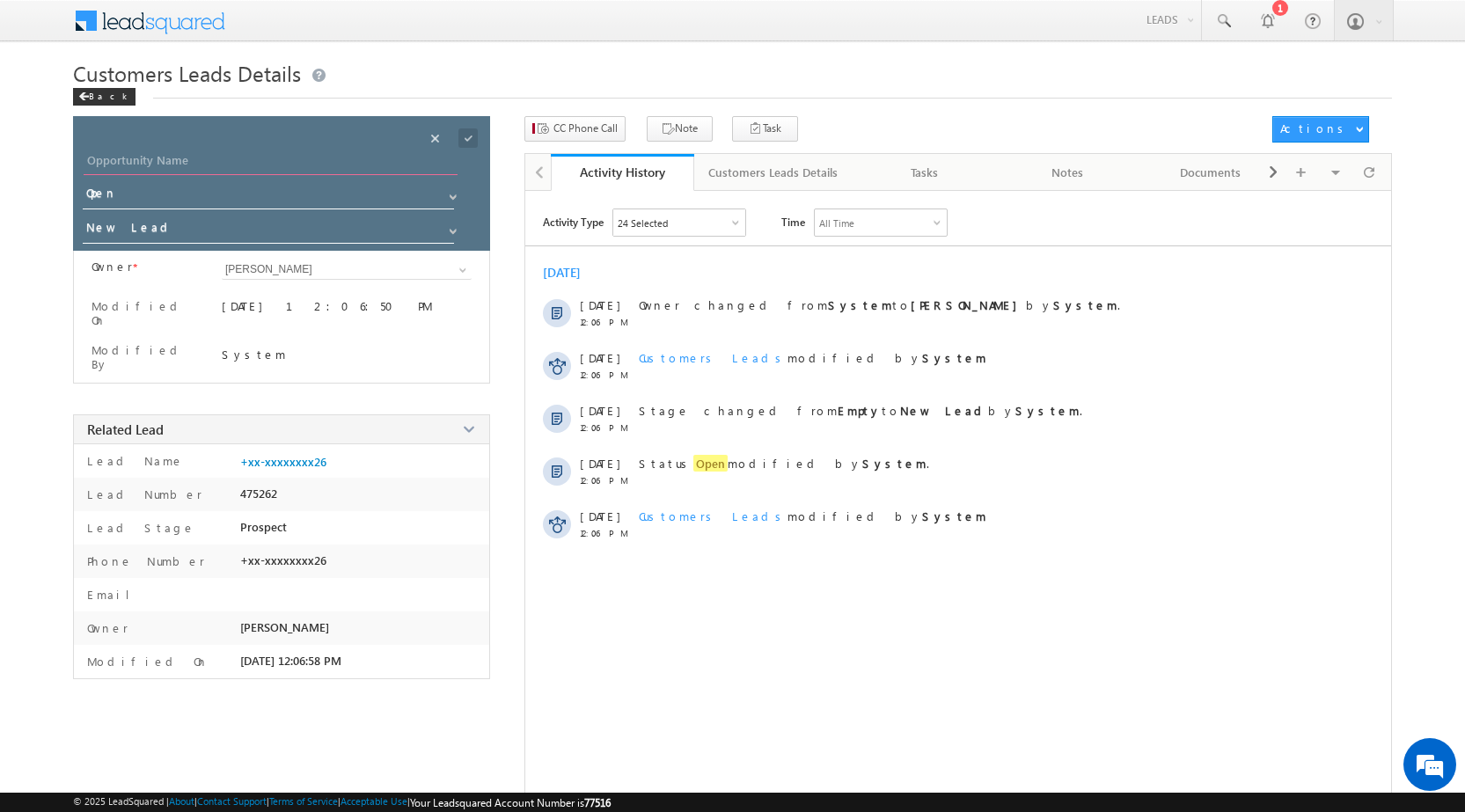
click at [213, 160] on input "Opportunity Name" at bounding box center [271, 163] width 374 height 25
paste input "[PERSON_NAME]"
type input "[PERSON_NAME]"
click at [467, 138] on span at bounding box center [468, 138] width 20 height 20
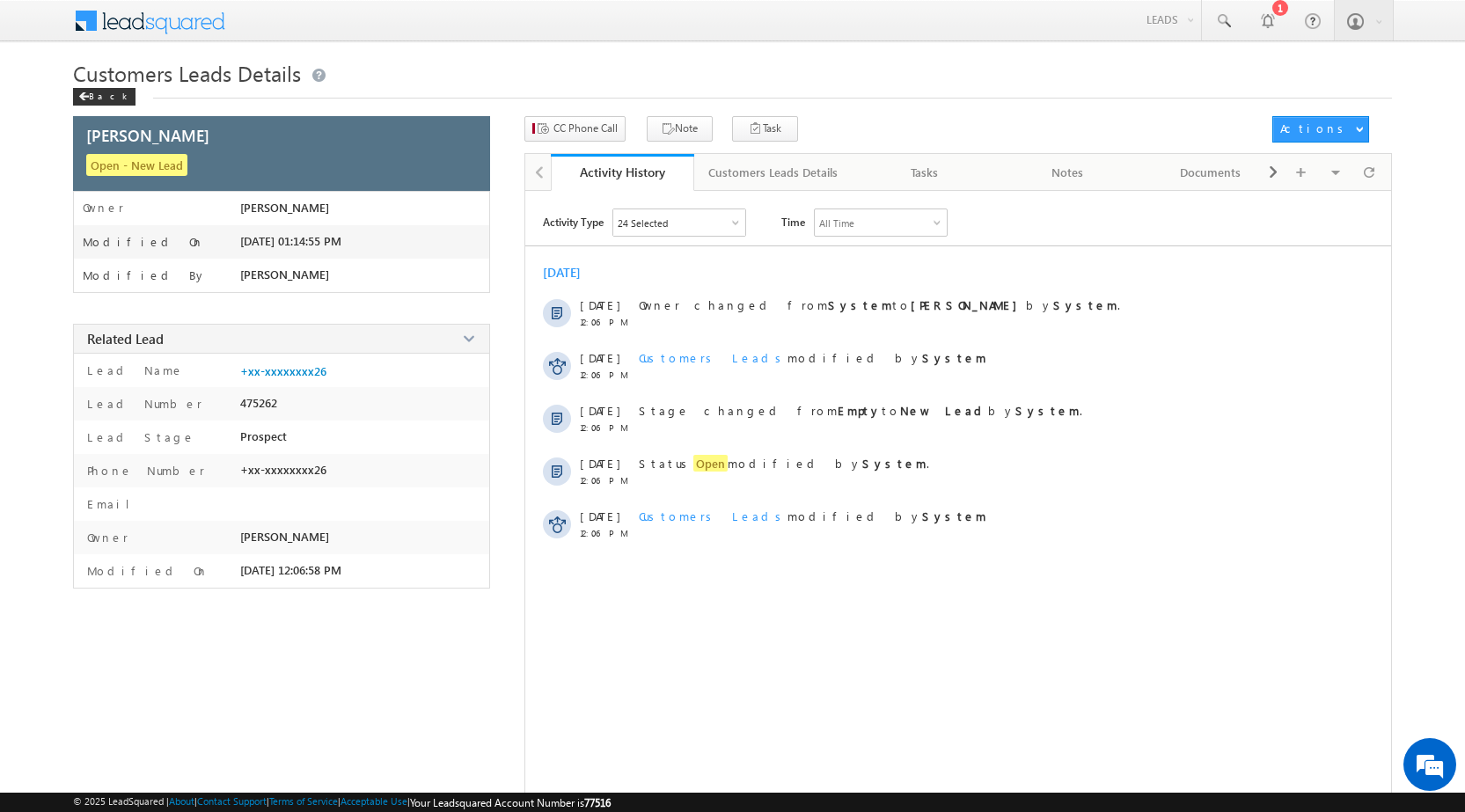
click at [565, 115] on div "Customers Leads Details Back" at bounding box center [732, 88] width 1319 height 57
click at [563, 118] on button "CC Phone Call" at bounding box center [574, 129] width 101 height 26
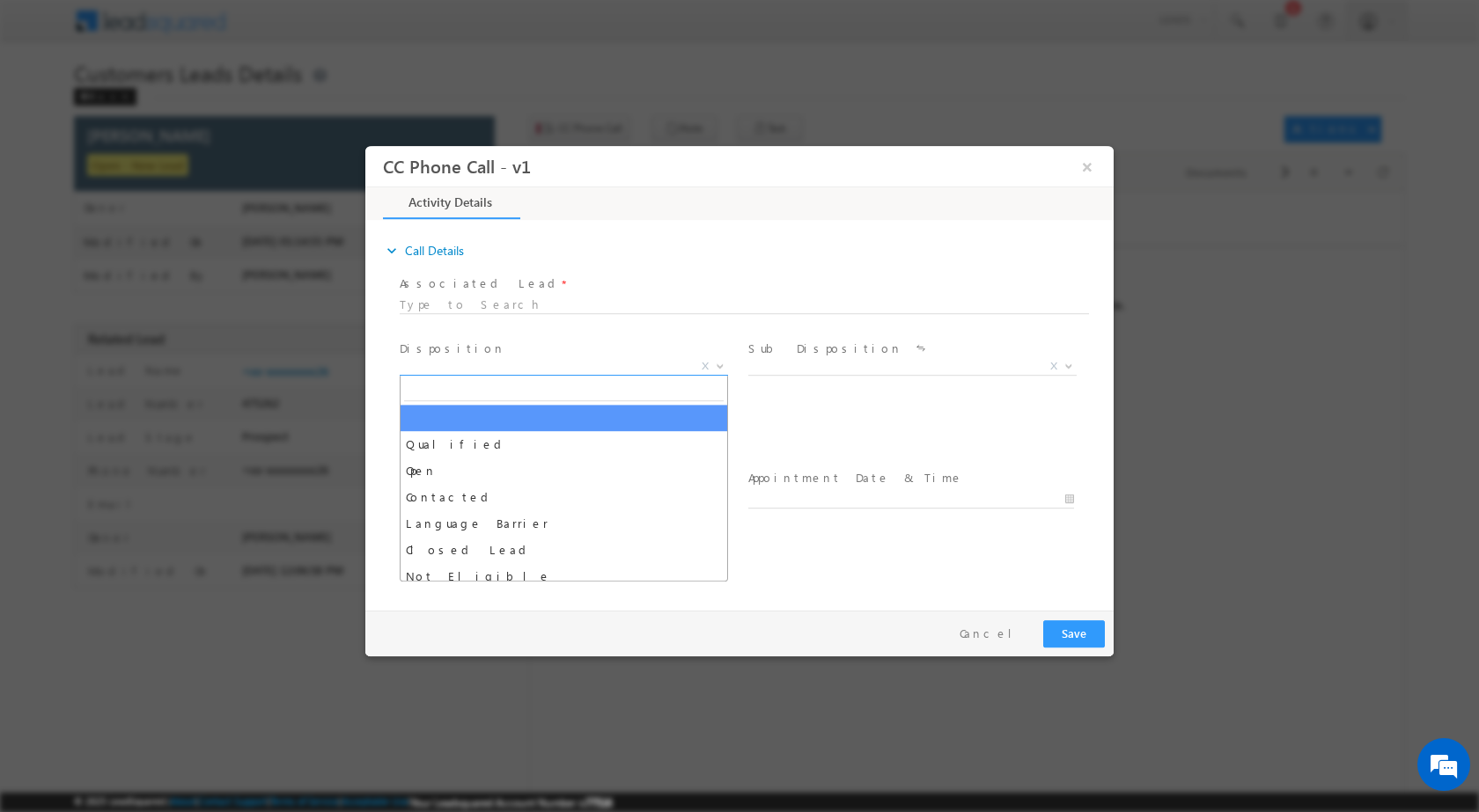
click at [725, 364] on b at bounding box center [720, 364] width 11 height 6
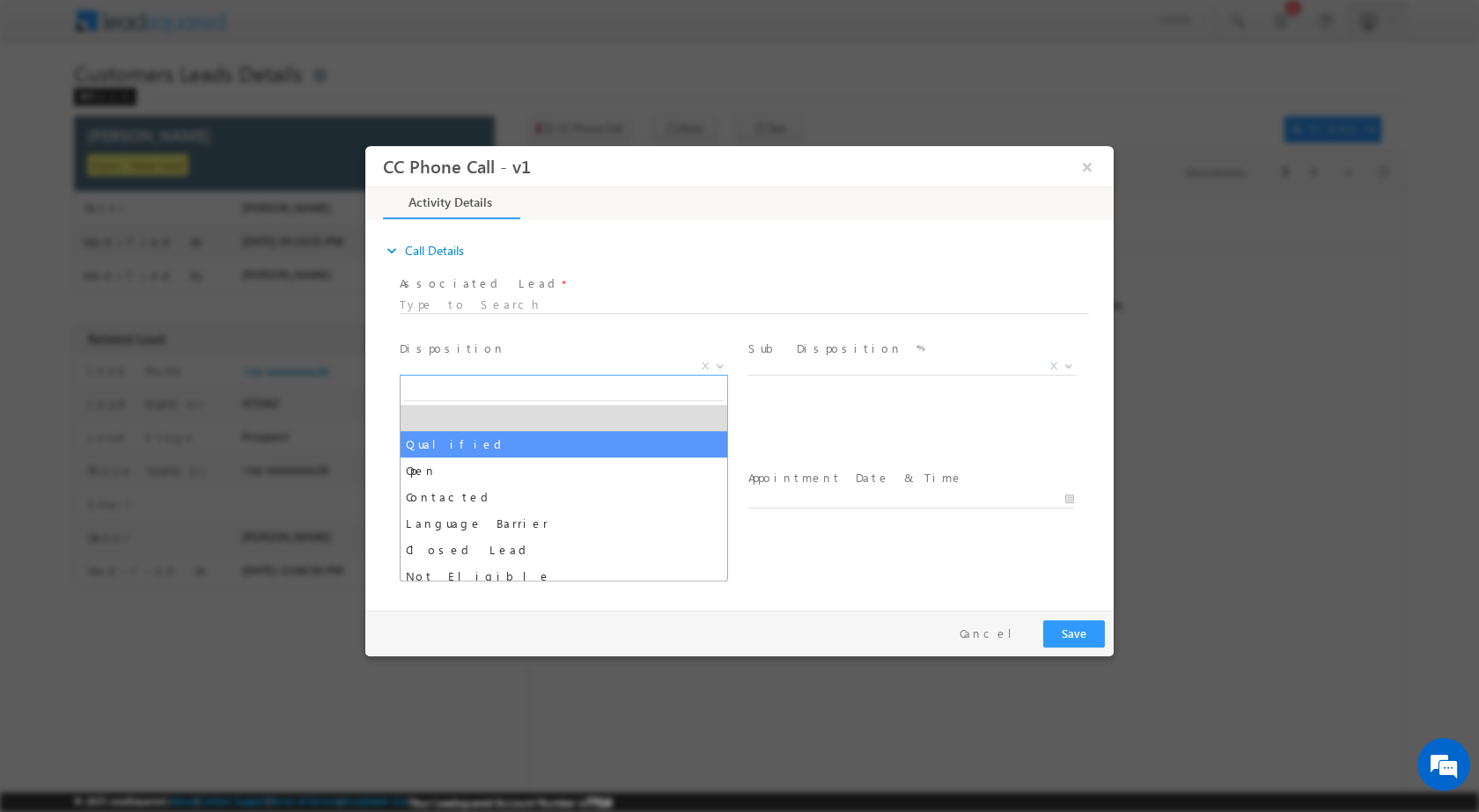
select select "Qualified"
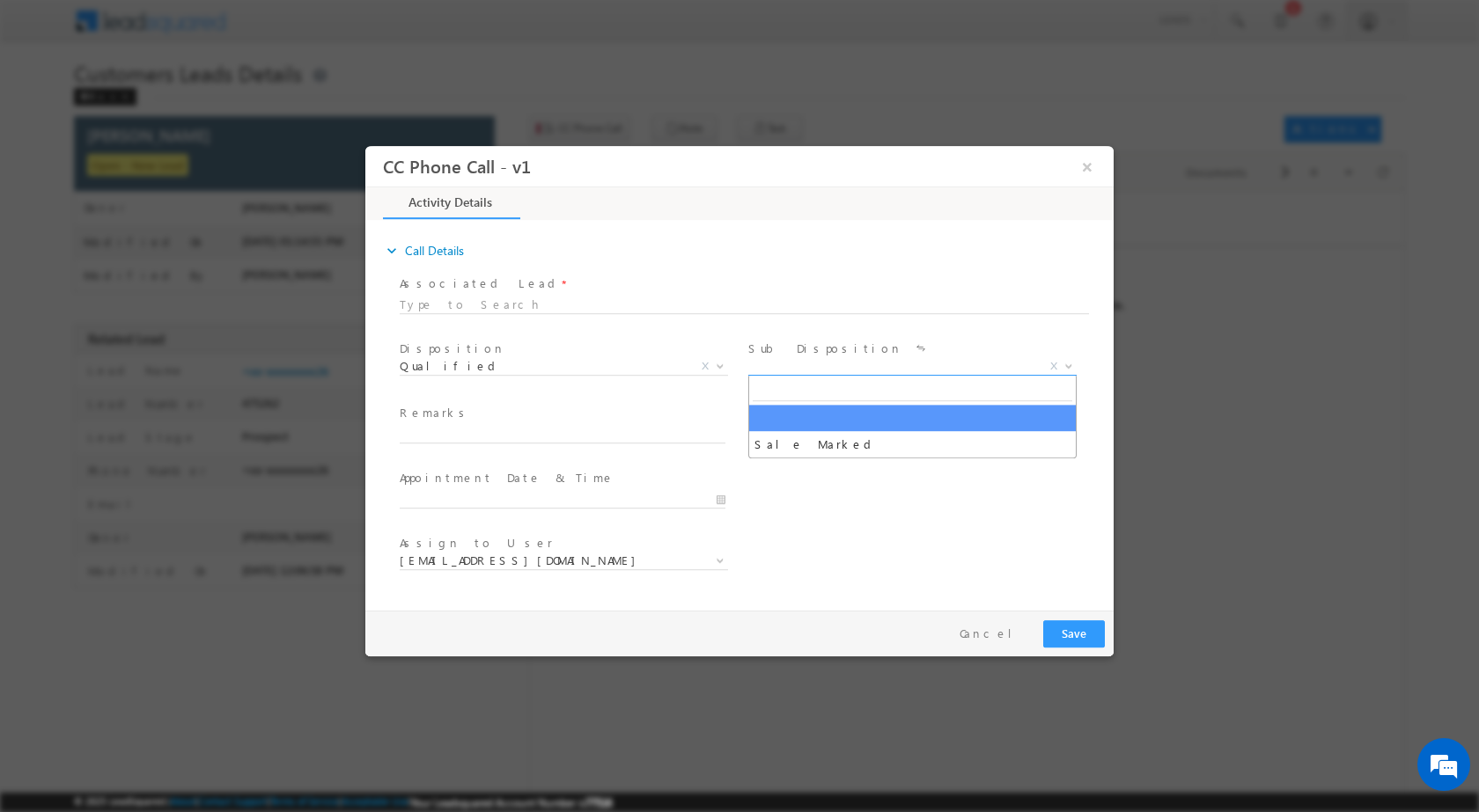
click at [1053, 373] on span "Sale Marked X" at bounding box center [919, 369] width 341 height 21
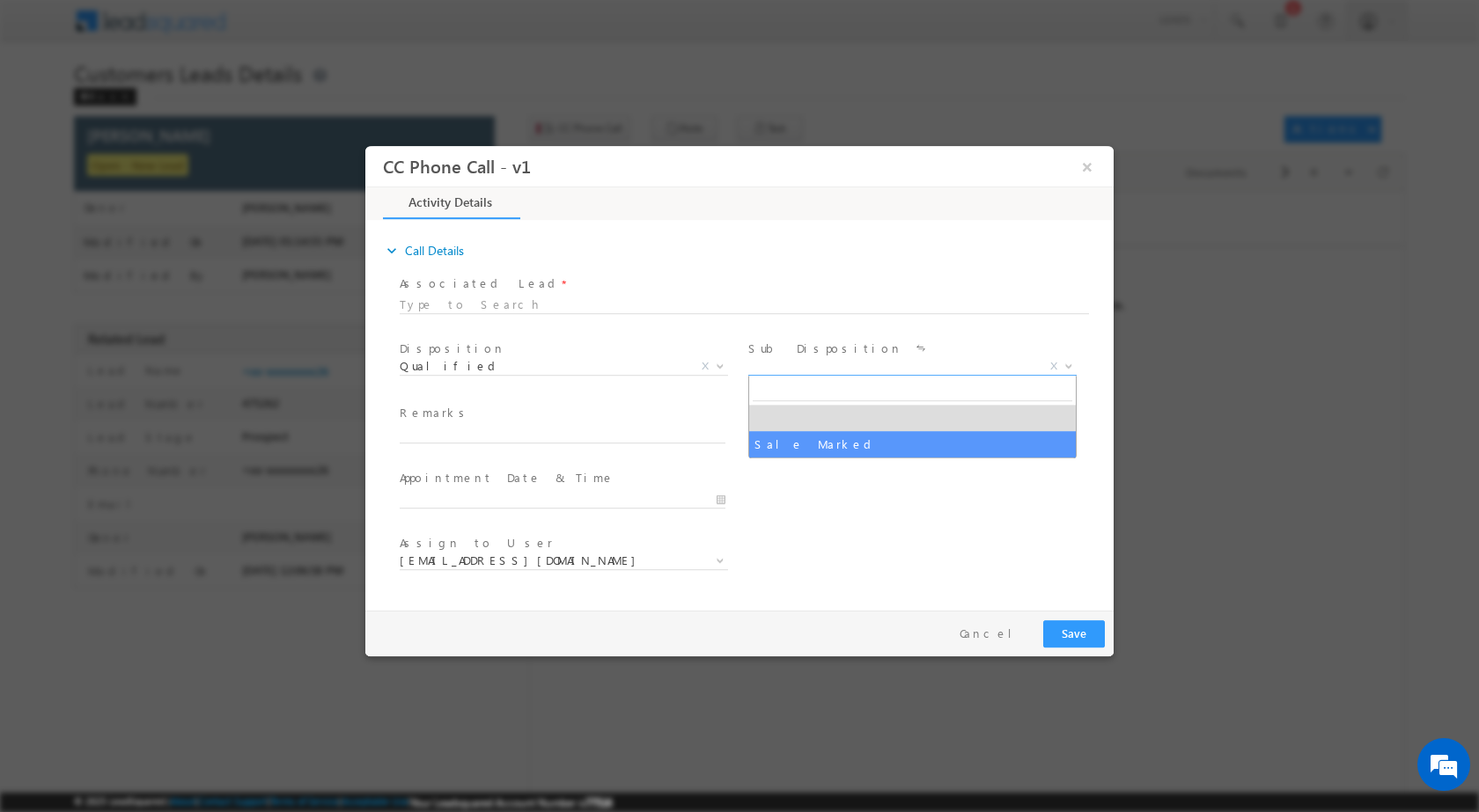
select select "Sale Marked"
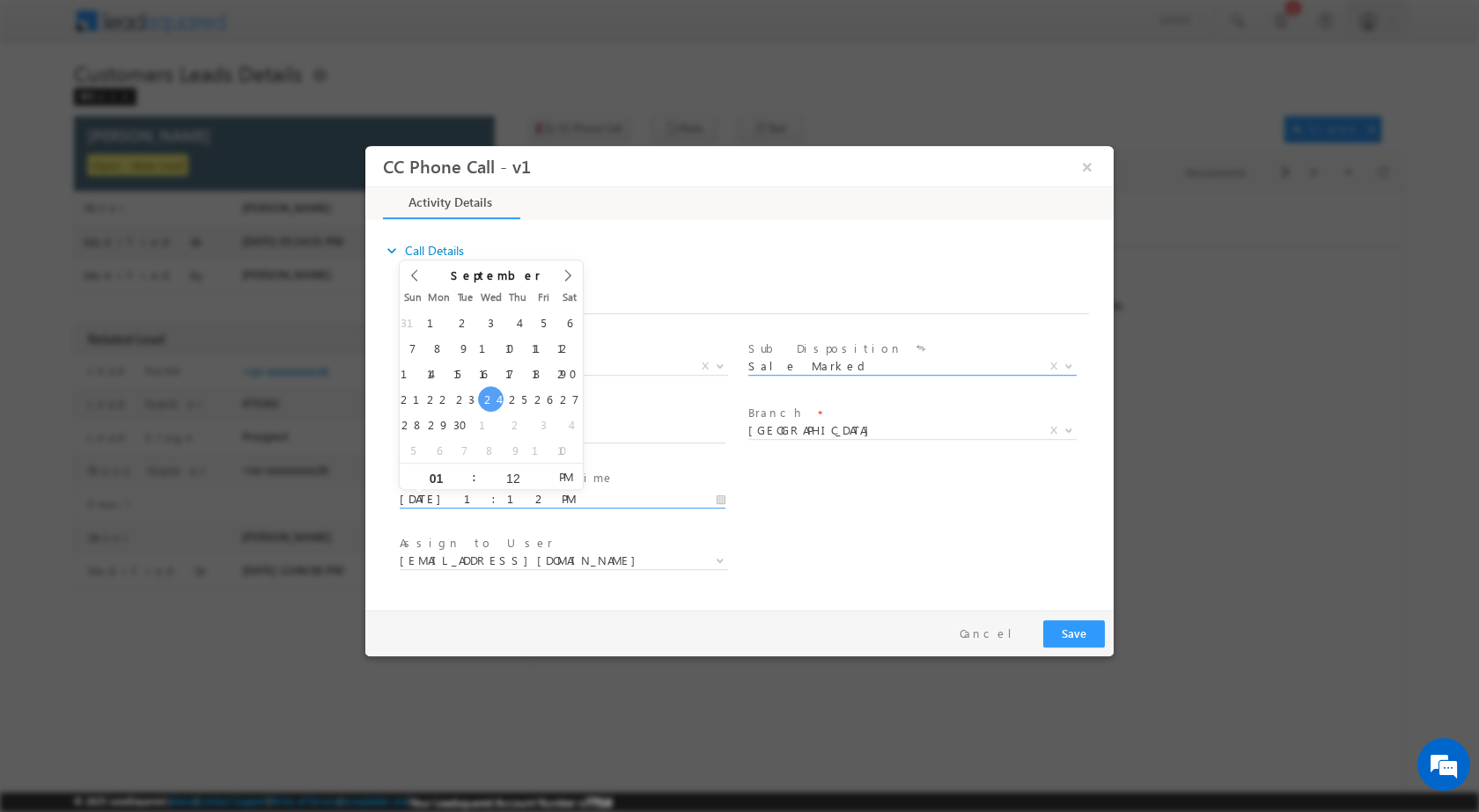
click at [718, 502] on input "09/24/2025 1:12 PM" at bounding box center [562, 499] width 326 height 18
type input "09/27/2025 1:12 PM"
type input "12"
type input "09/27/2025 12:12 PM"
click at [515, 473] on input "12" at bounding box center [513, 477] width 73 height 12
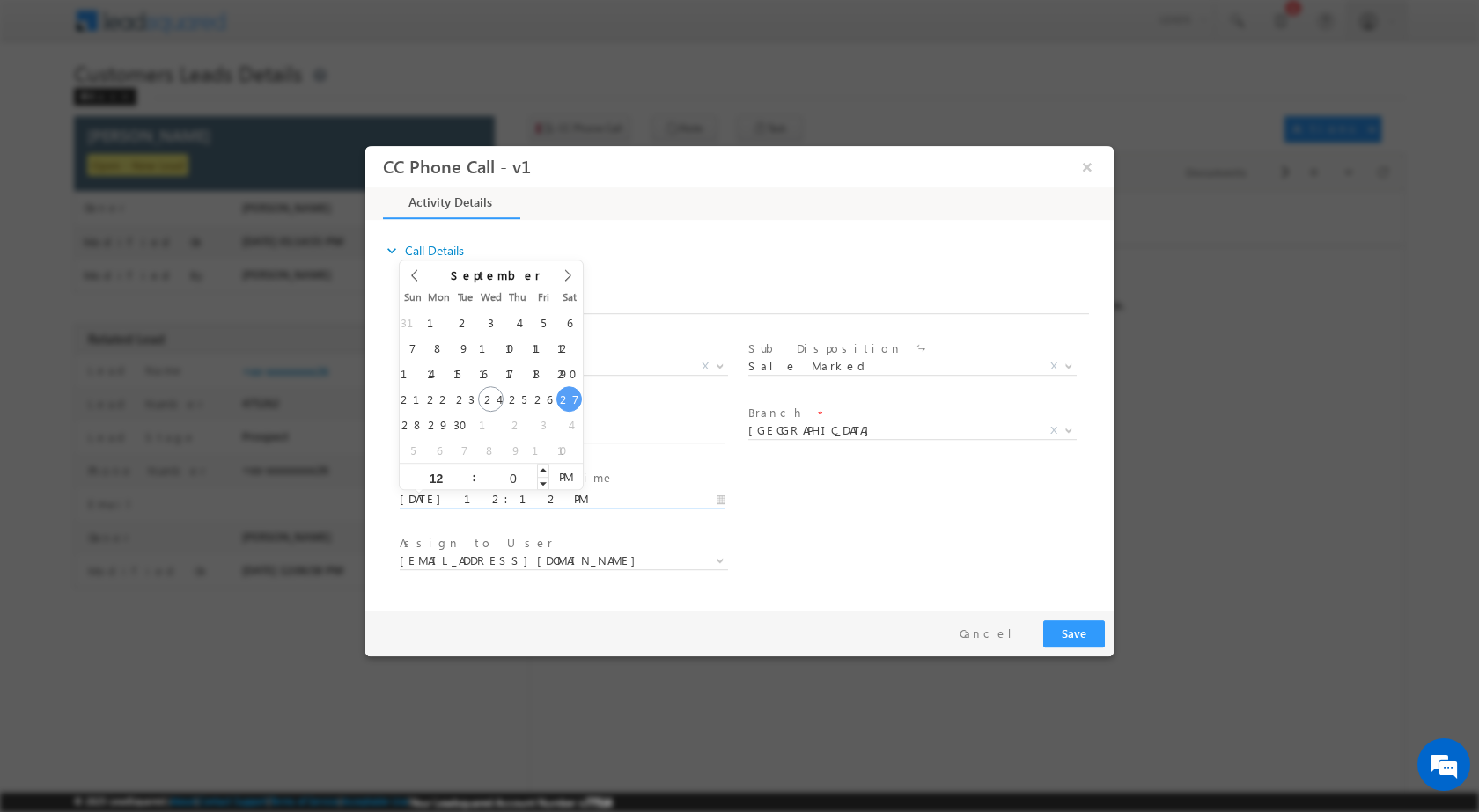
type input "00"
type input "09/27/2025 12:00 PM"
click at [912, 577] on div "Assign to User * akash.v@sgrlimited.in alok.sn@sgrlimited.in arun.singh1@sgrlim…" at bounding box center [754, 562] width 718 height 65
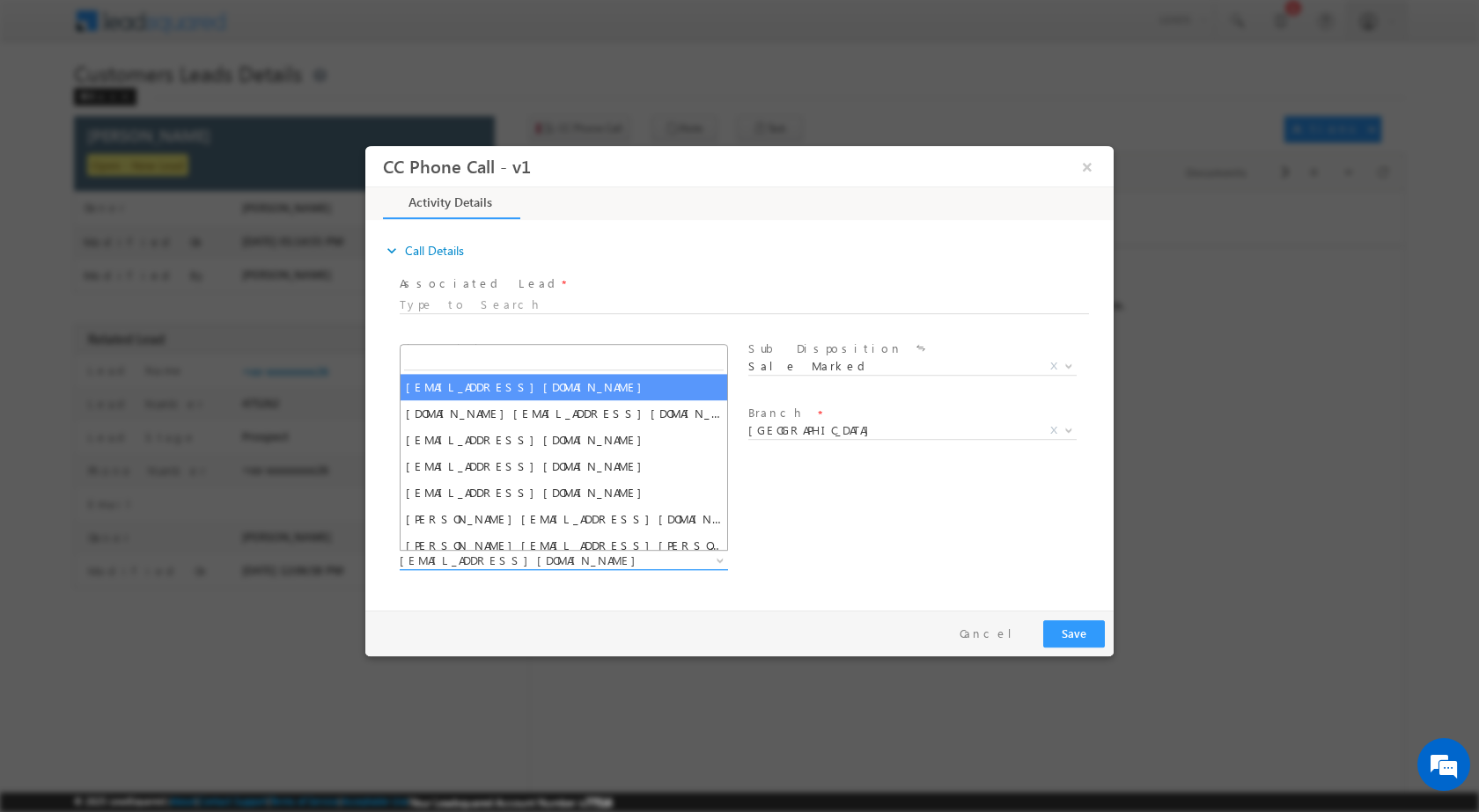
click at [722, 563] on span at bounding box center [718, 560] width 18 height 23
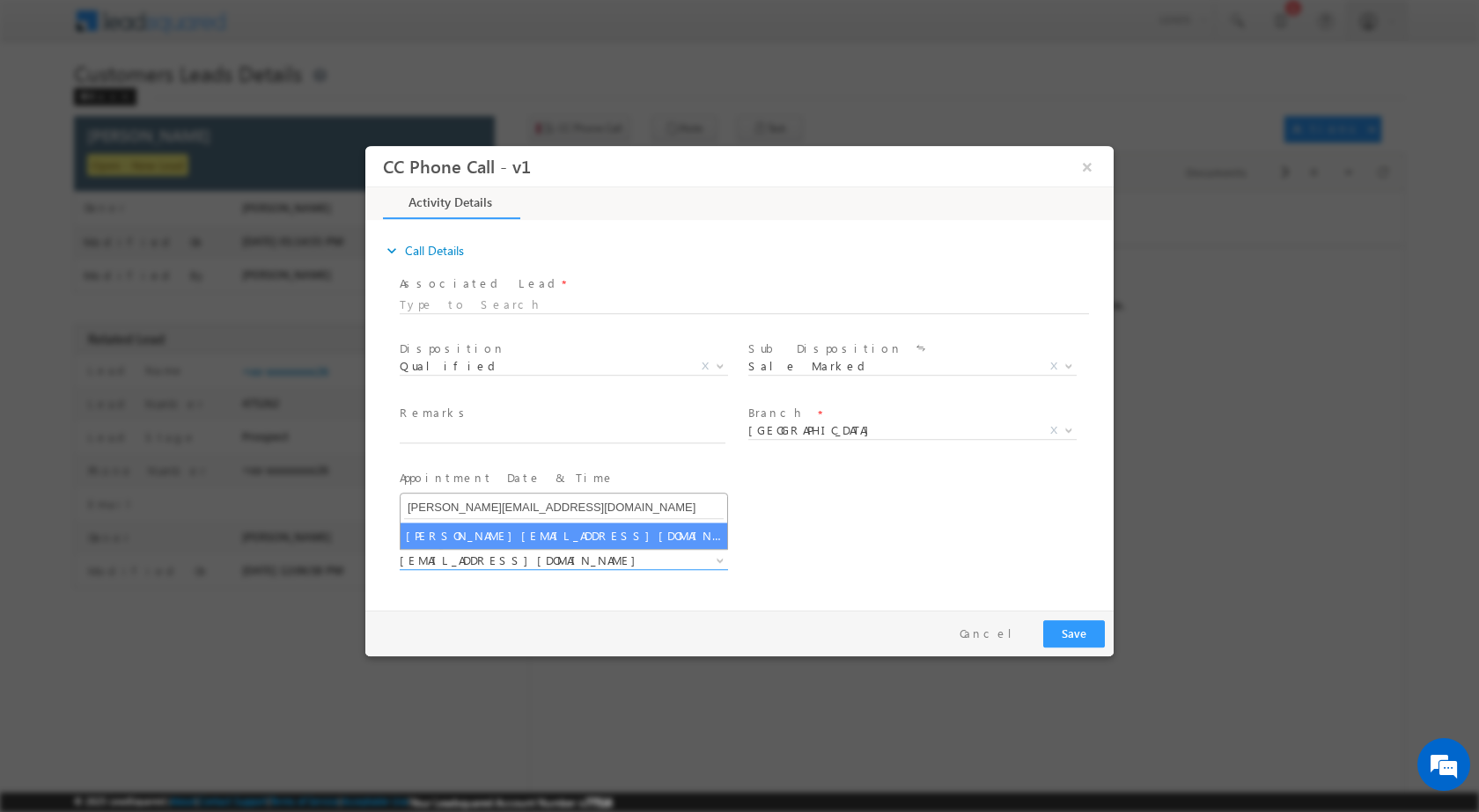
type input "shubham.kumar3@sgrlimited.in"
select select "shubham.kumar3@sgrlimited.in"
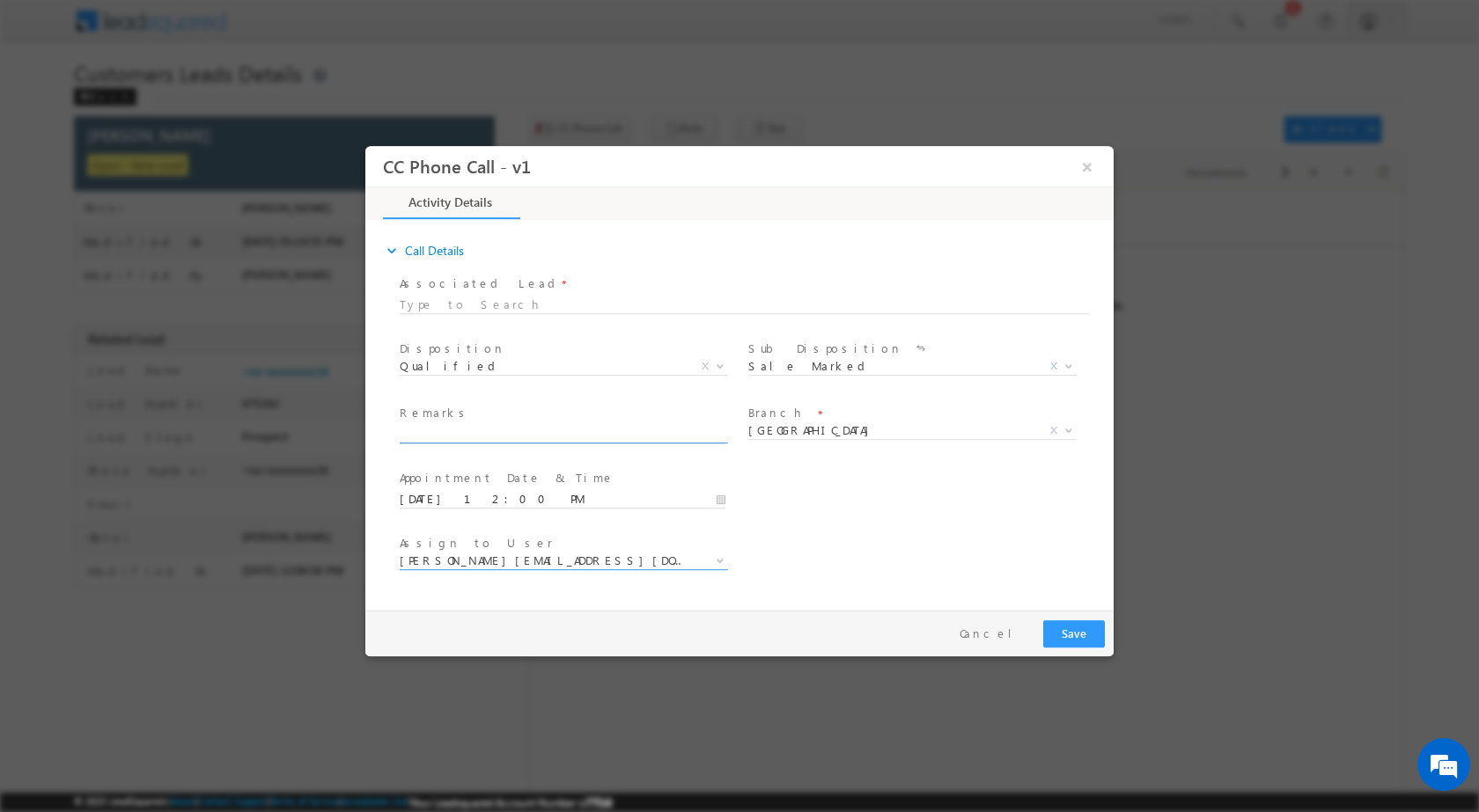
click at [520, 436] on input "text" at bounding box center [562, 434] width 326 height 18
paste input "24/09-Customer Name is MOHAMMAD SHARIF Customer age is 28 yrs loan type is LAP …"
type input "24/09-Customer Name is MOHAMMAD SHARIF Customer age is 28 yrs loan type is LAP …"
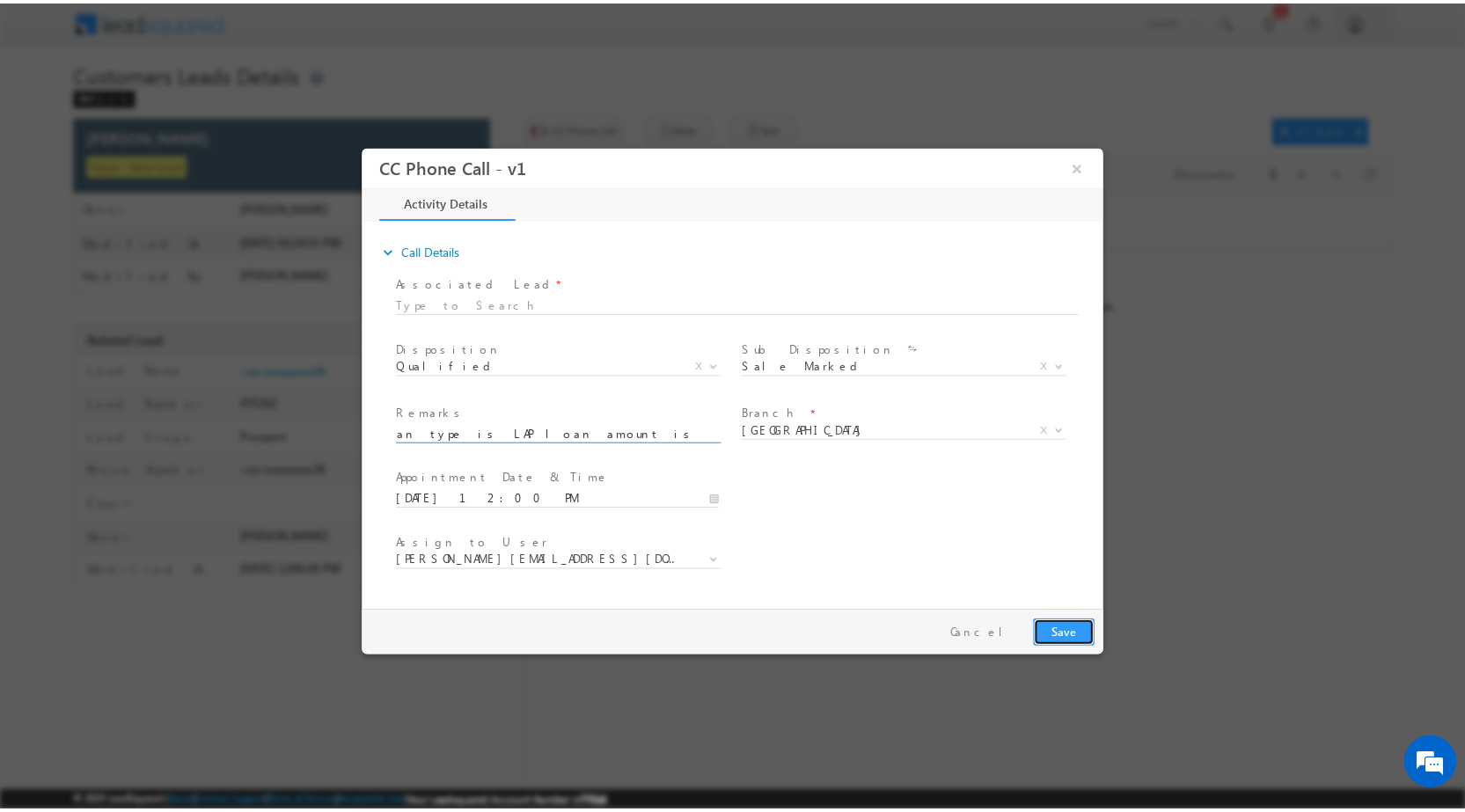
scroll to position [0, 0]
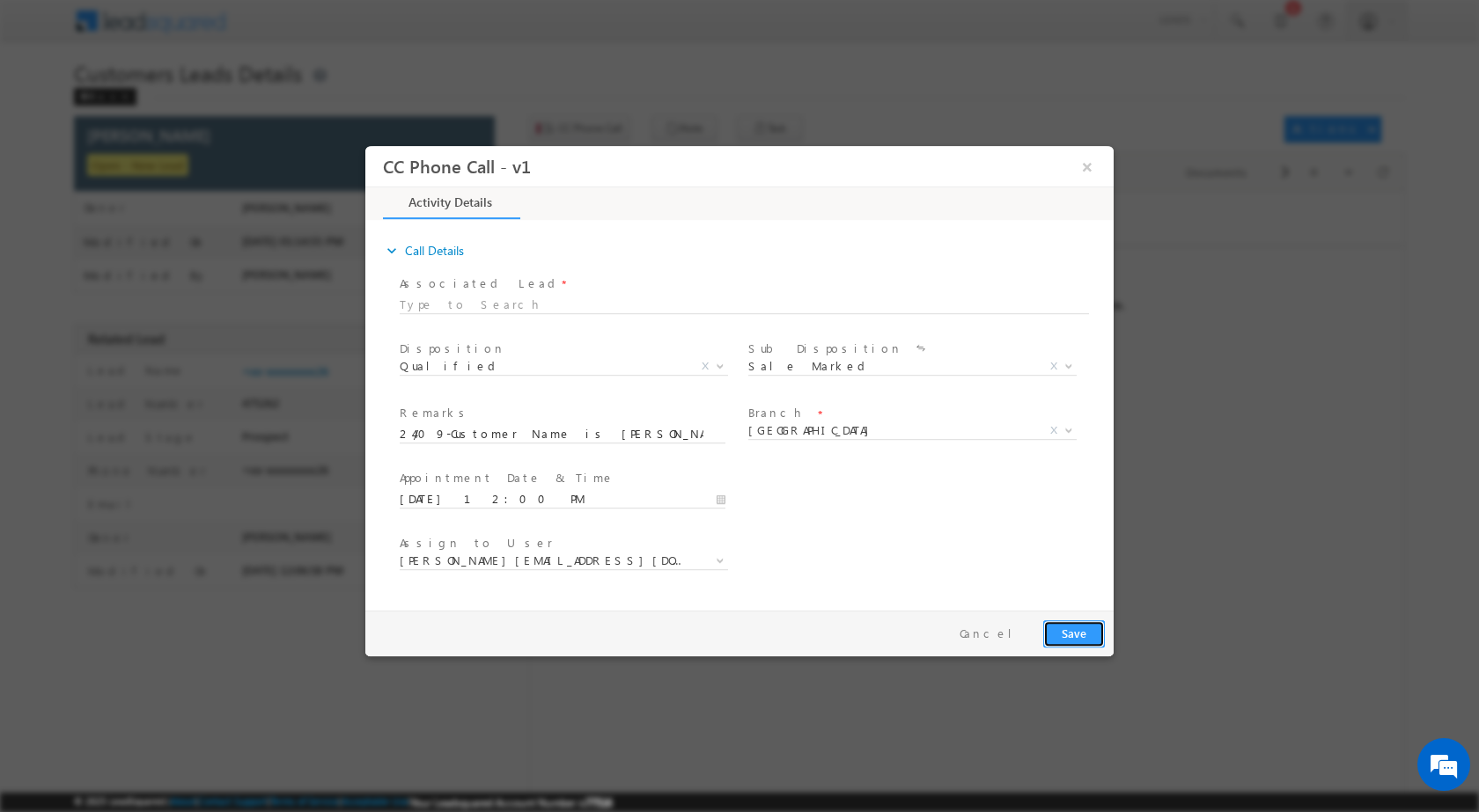
click at [1061, 620] on button "Save" at bounding box center [1073, 633] width 62 height 28
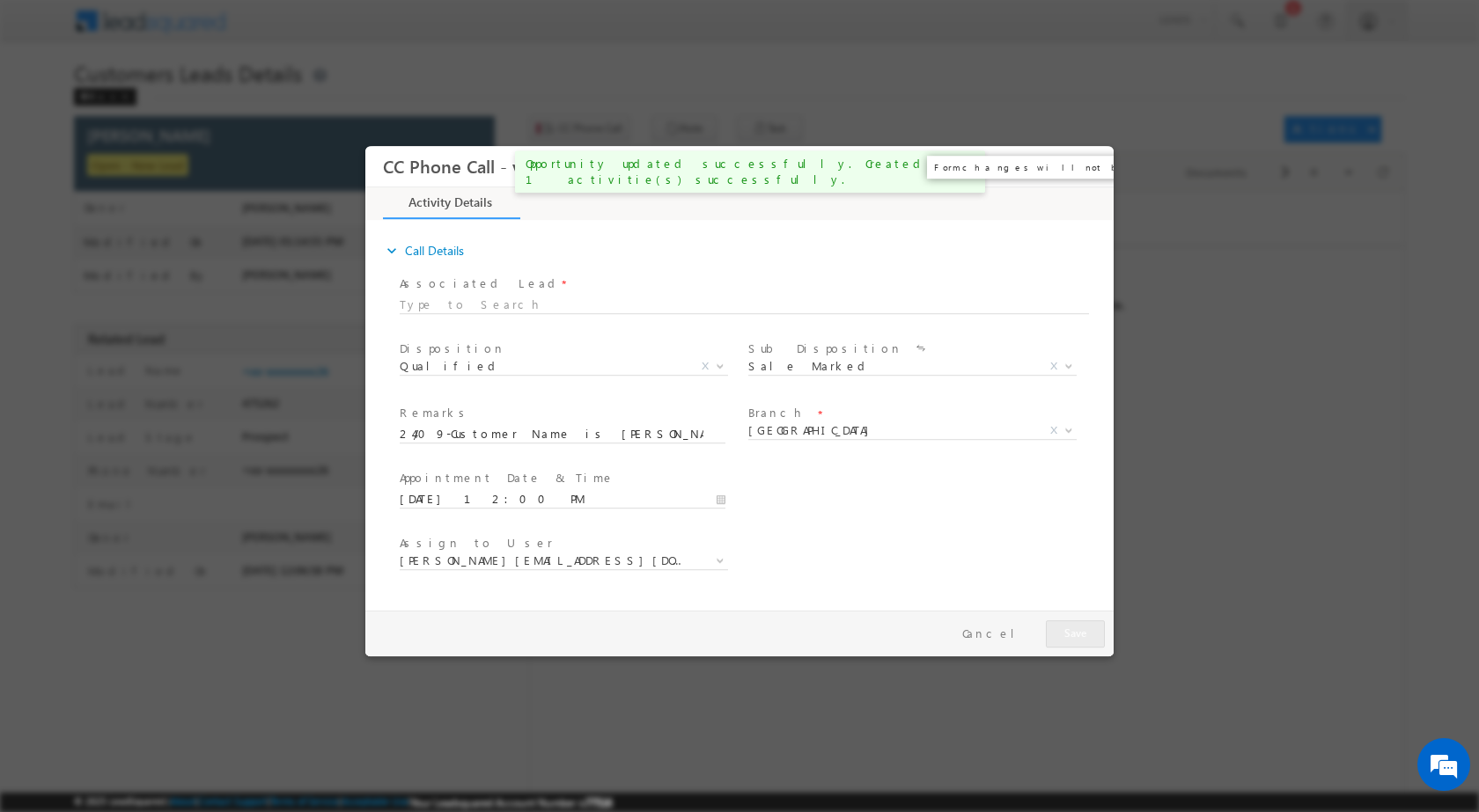
click at [1090, 171] on button "×" at bounding box center [1087, 165] width 29 height 32
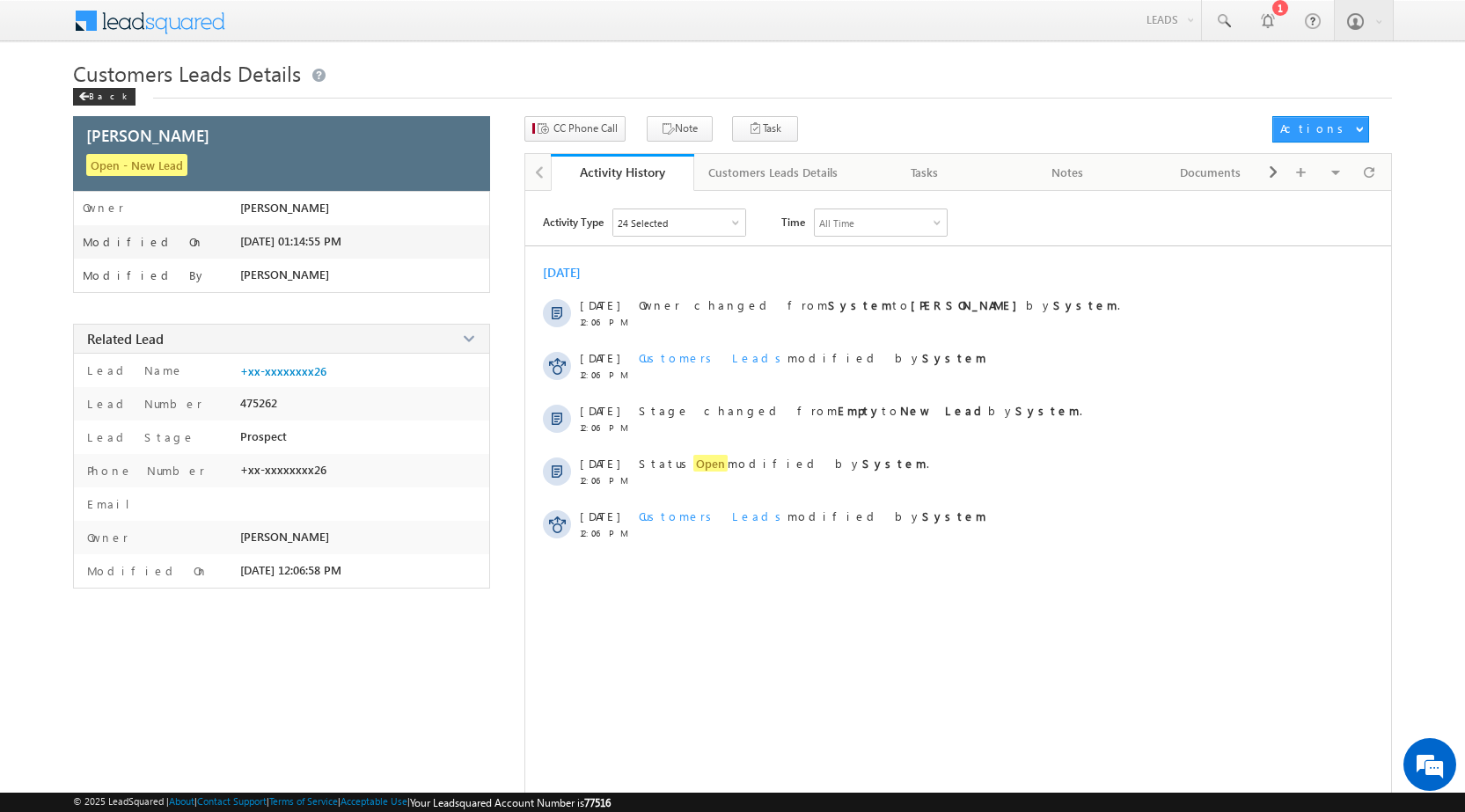
click at [90, 87] on span "Customers Leads Details" at bounding box center [187, 73] width 228 height 29
click at [93, 91] on div "Back" at bounding box center [105, 97] width 63 height 18
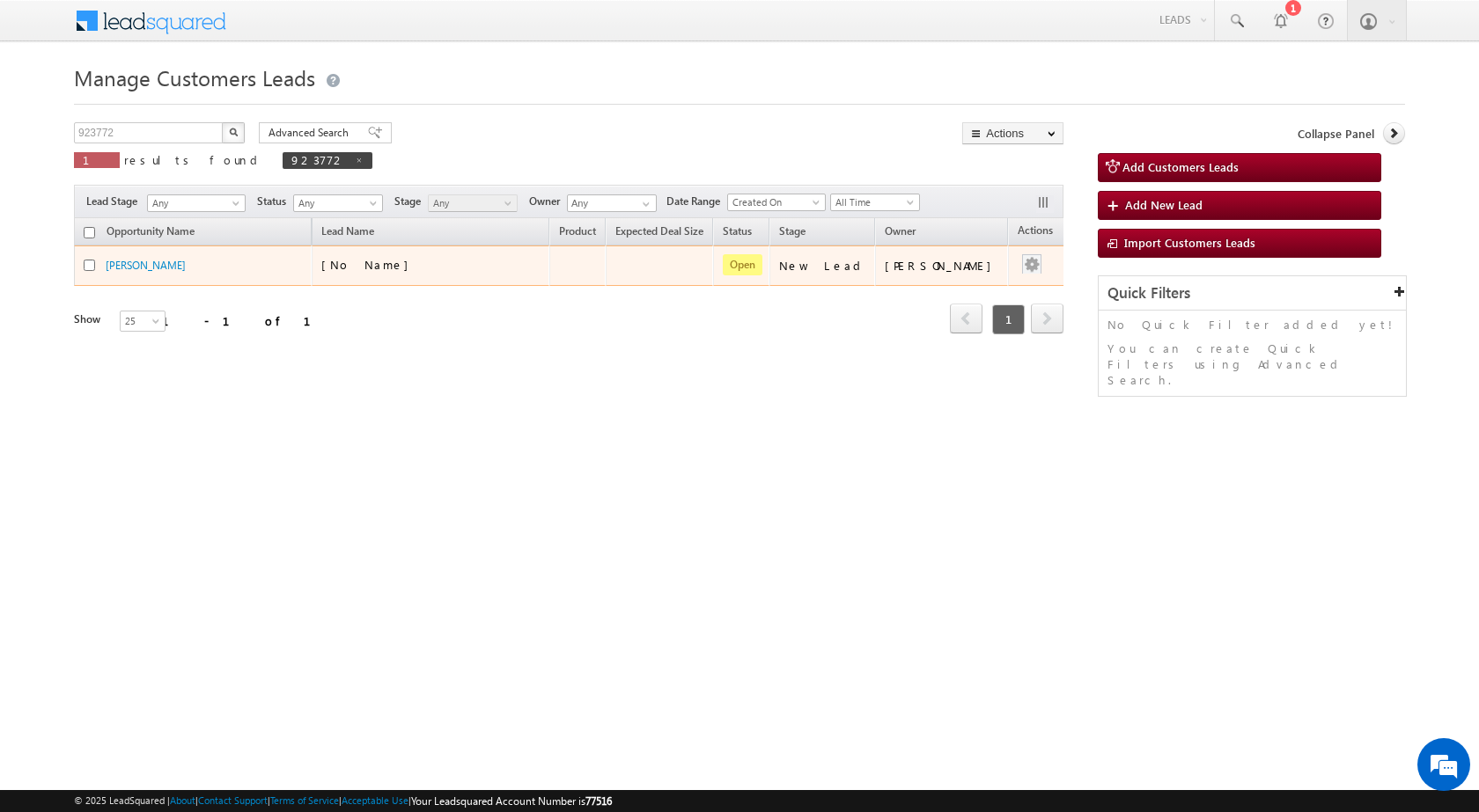
click at [1018, 264] on div at bounding box center [1032, 266] width 29 height 23
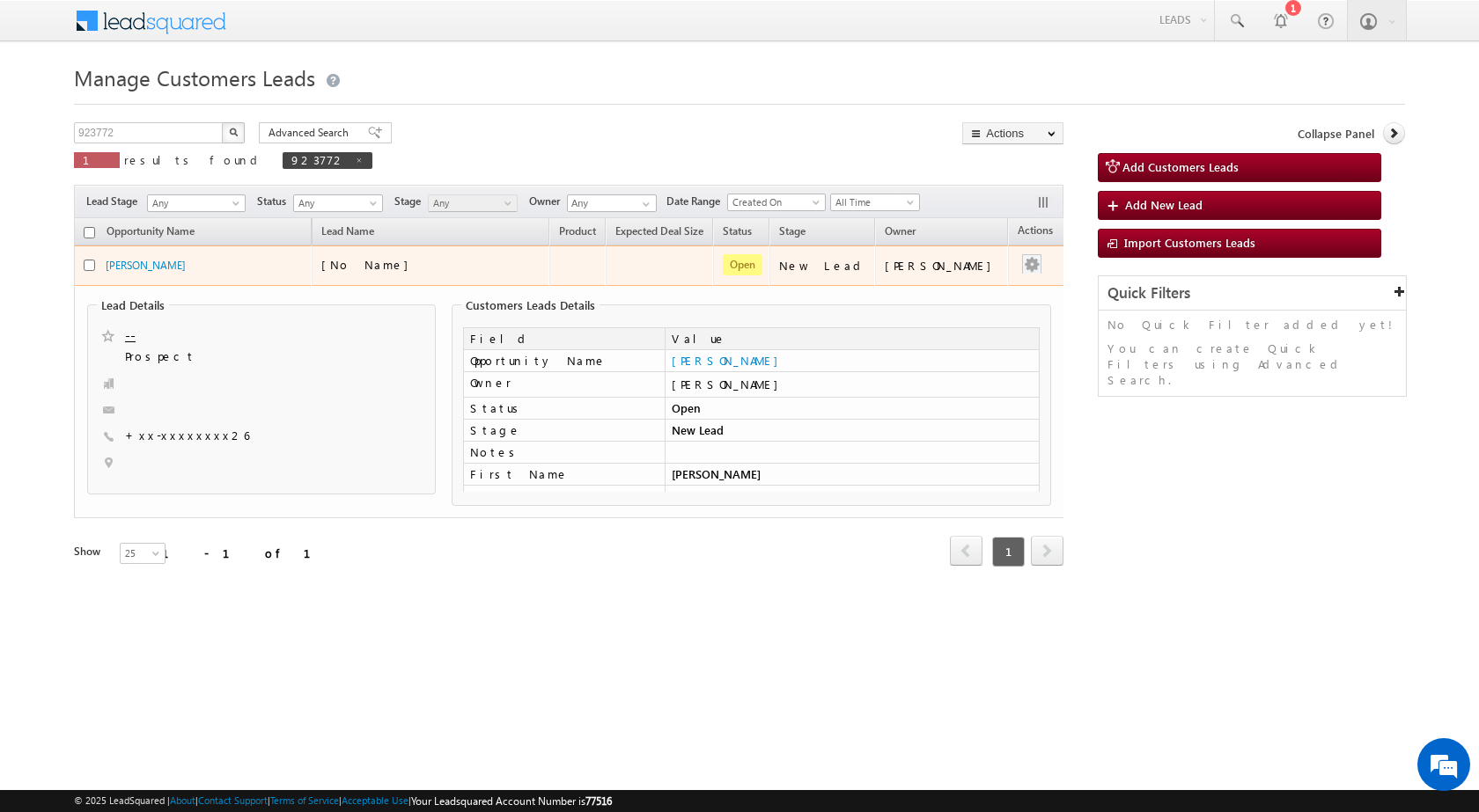
click at [1025, 267] on div at bounding box center [1032, 266] width 29 height 23
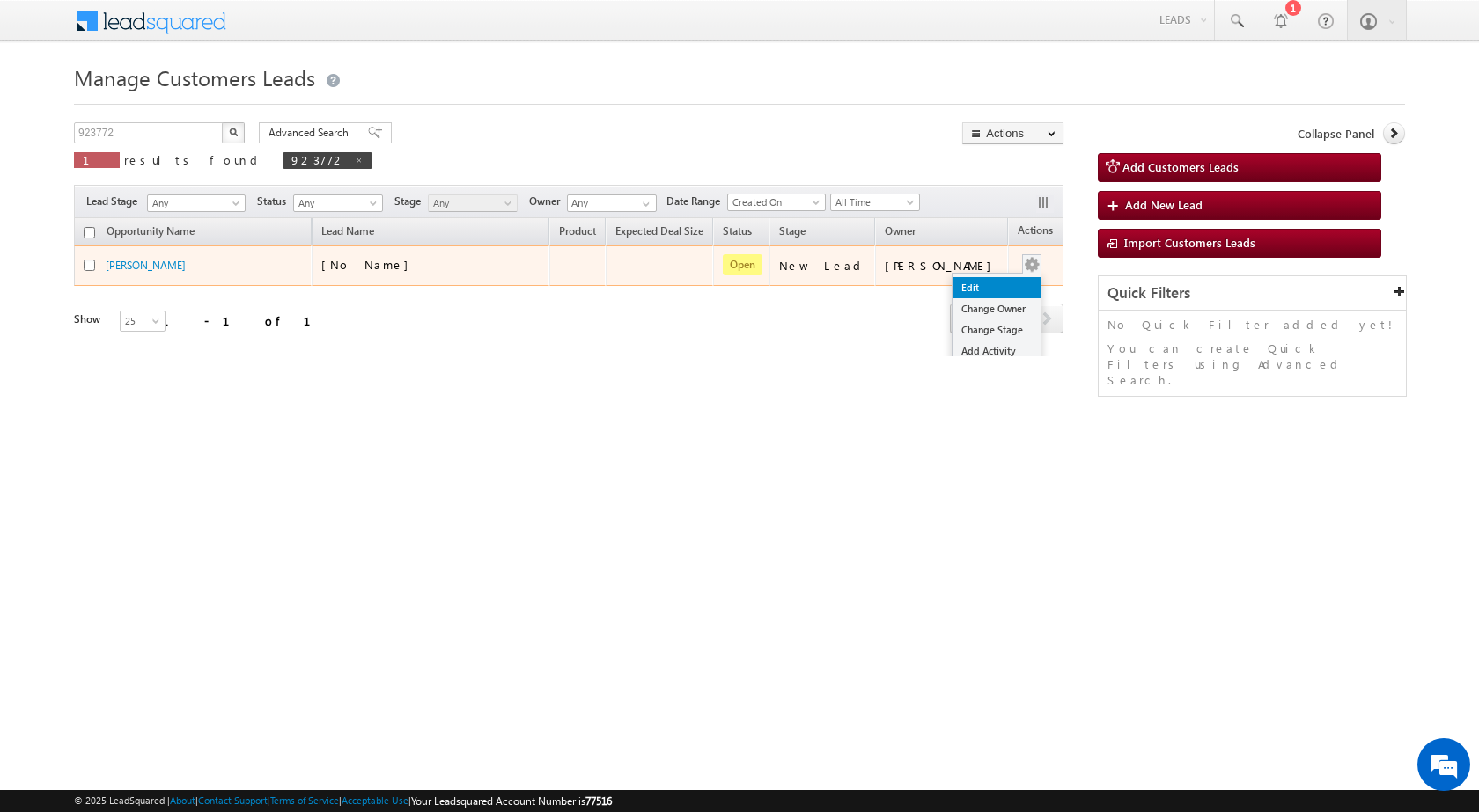
click at [961, 286] on link "Edit" at bounding box center [996, 288] width 88 height 21
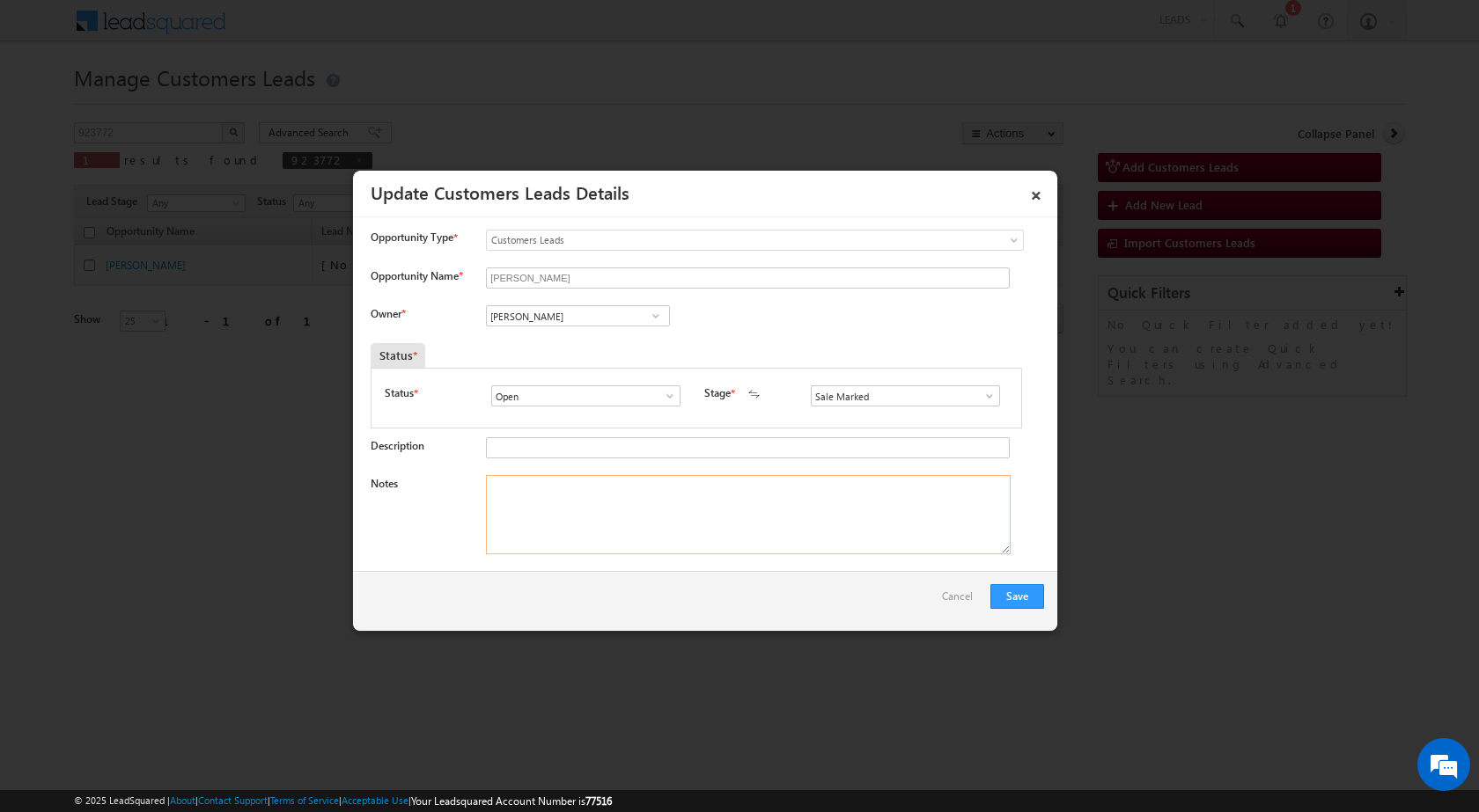
click at [590, 486] on textarea "Notes" at bounding box center [748, 515] width 525 height 80
paste textarea "24/09-Customer Name is [PERSON_NAME] Customer age is [DEMOGRAPHIC_DATA] yrs loa…"
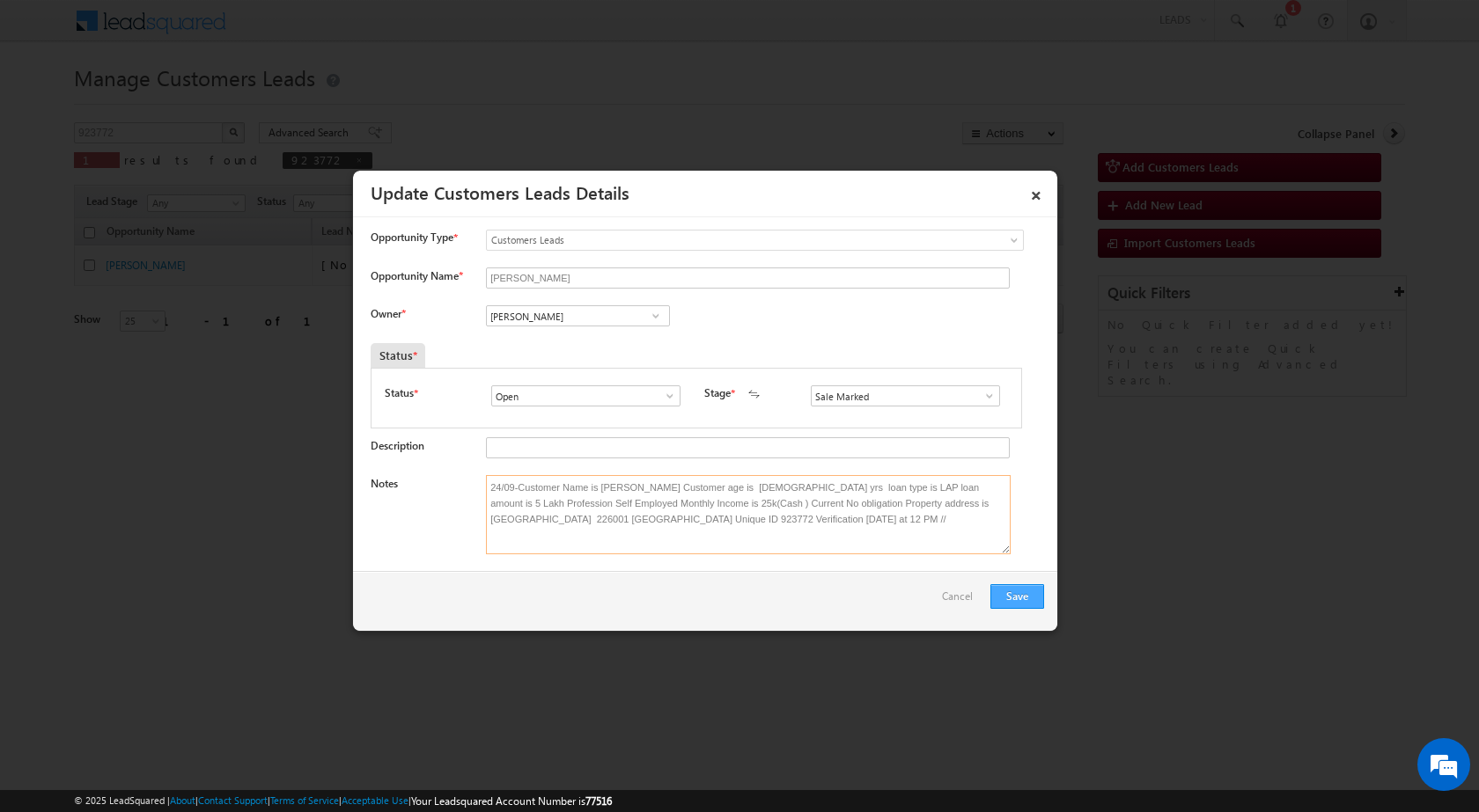
type textarea "24/09-Customer Name is [PERSON_NAME] Customer age is [DEMOGRAPHIC_DATA] yrs loa…"
click at [1008, 594] on button "Save" at bounding box center [1017, 597] width 54 height 25
